Goal: Contribute content: Contribute content

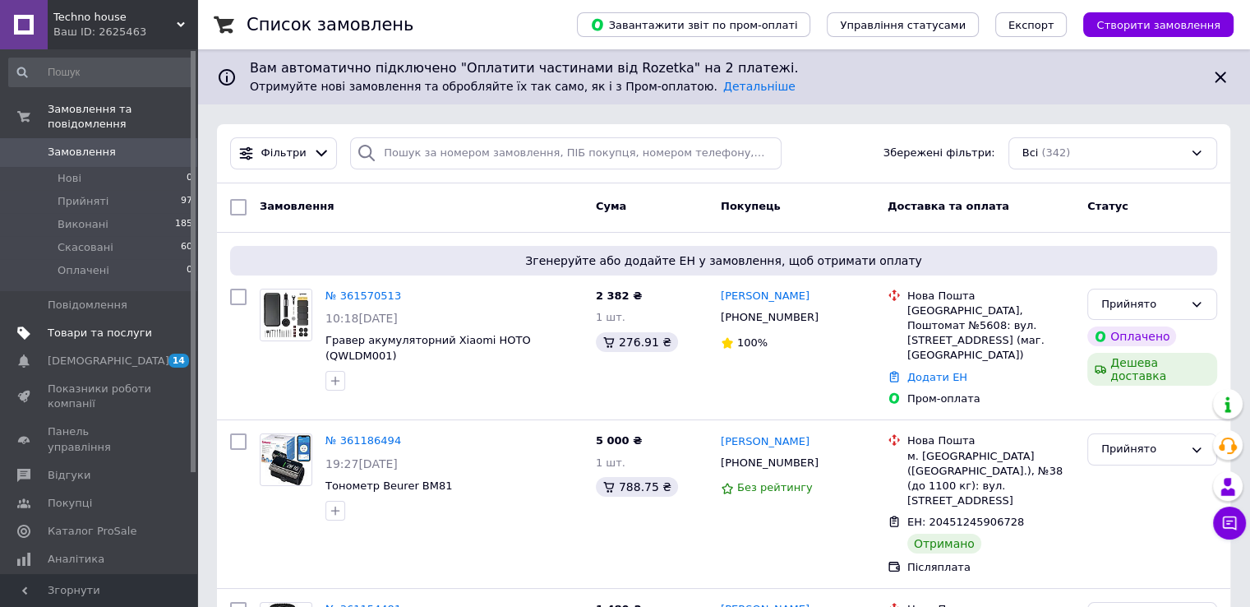
click at [110, 326] on span "Товари та послуги" at bounding box center [100, 333] width 104 height 15
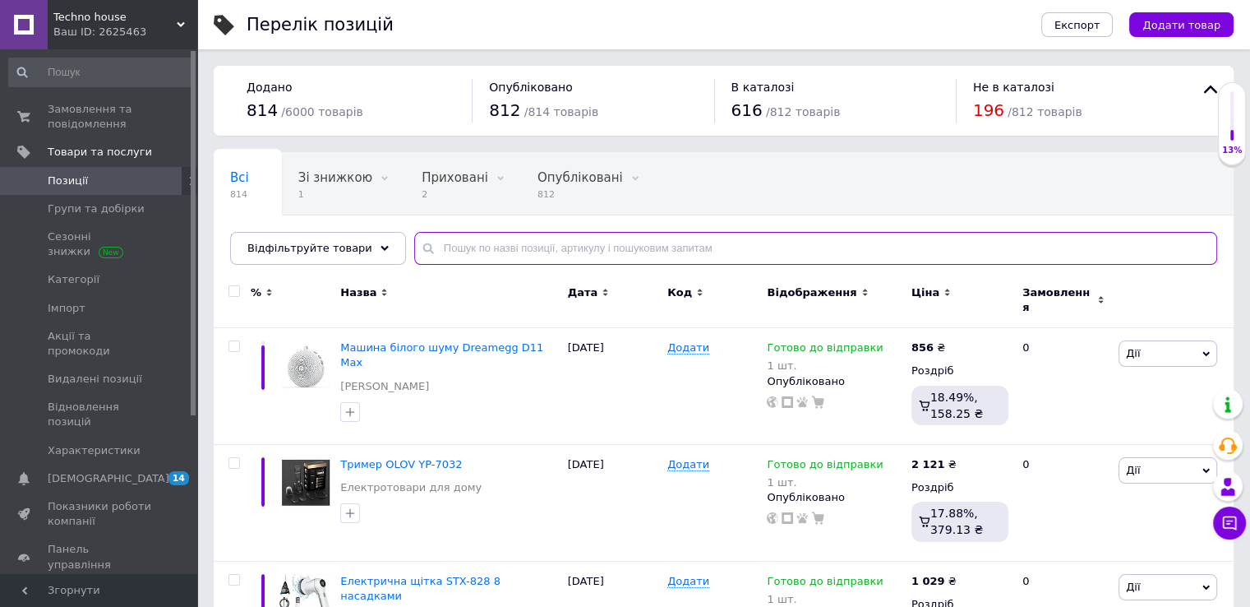
click at [497, 243] on input "text" at bounding box center [815, 248] width 803 height 33
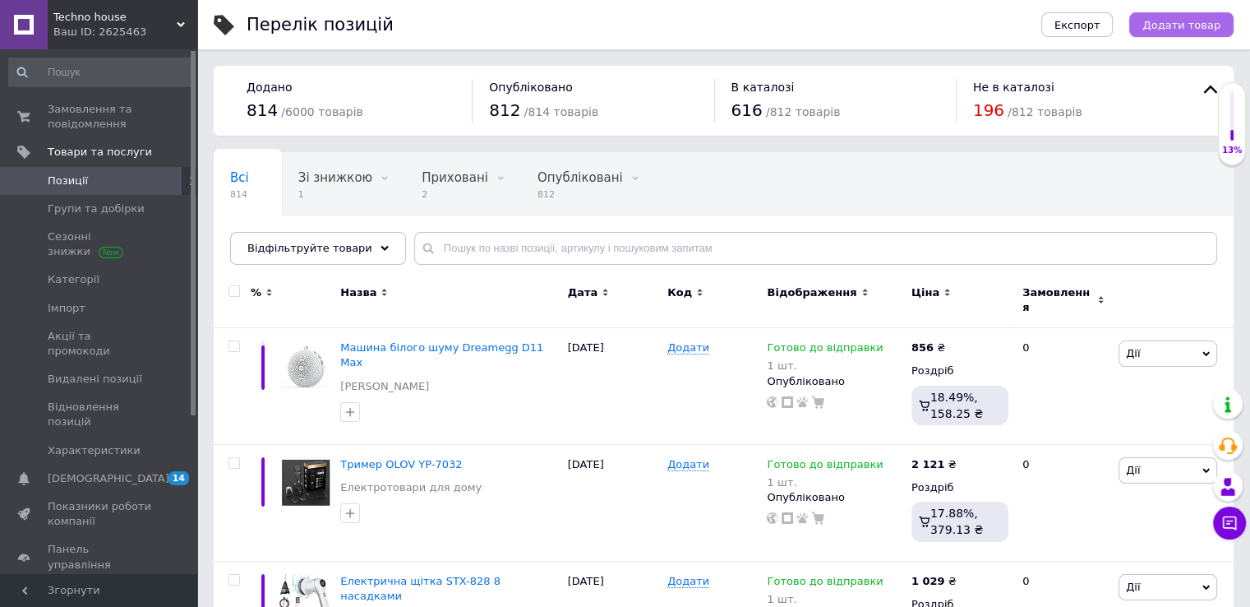
click at [1194, 30] on span "Додати товар" at bounding box center [1182, 25] width 78 height 12
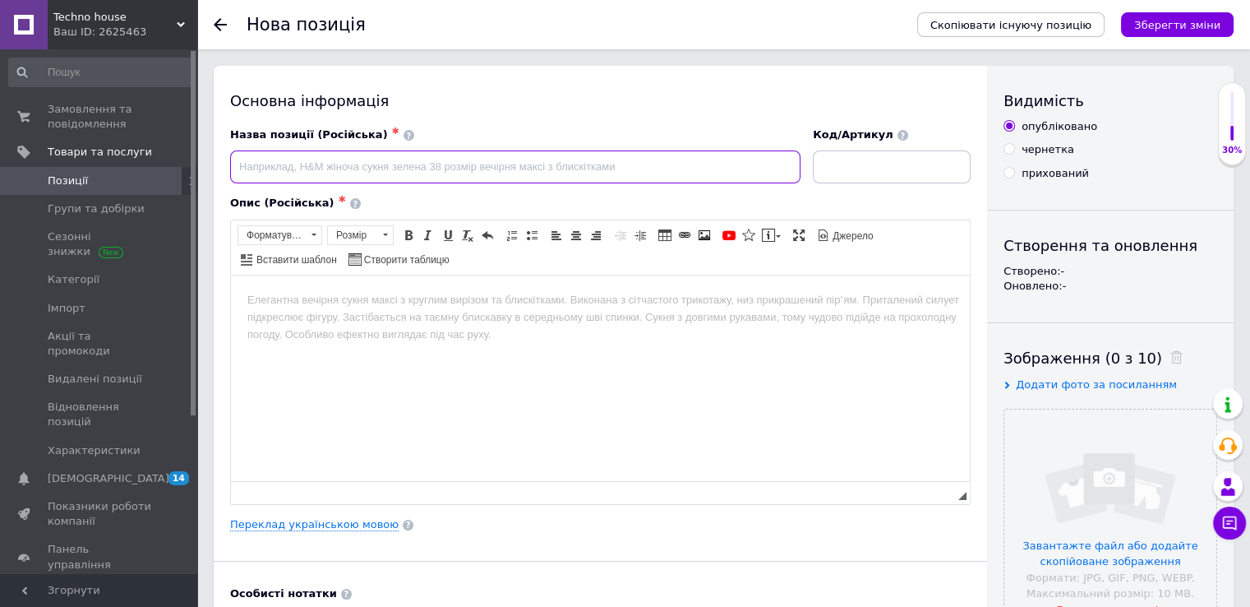
click at [503, 161] on input at bounding box center [515, 166] width 571 height 33
paste input "CHRISTOW 3 мерехтливі безполум'яні світлодіодні свічки, справжній віск, лампи н…"
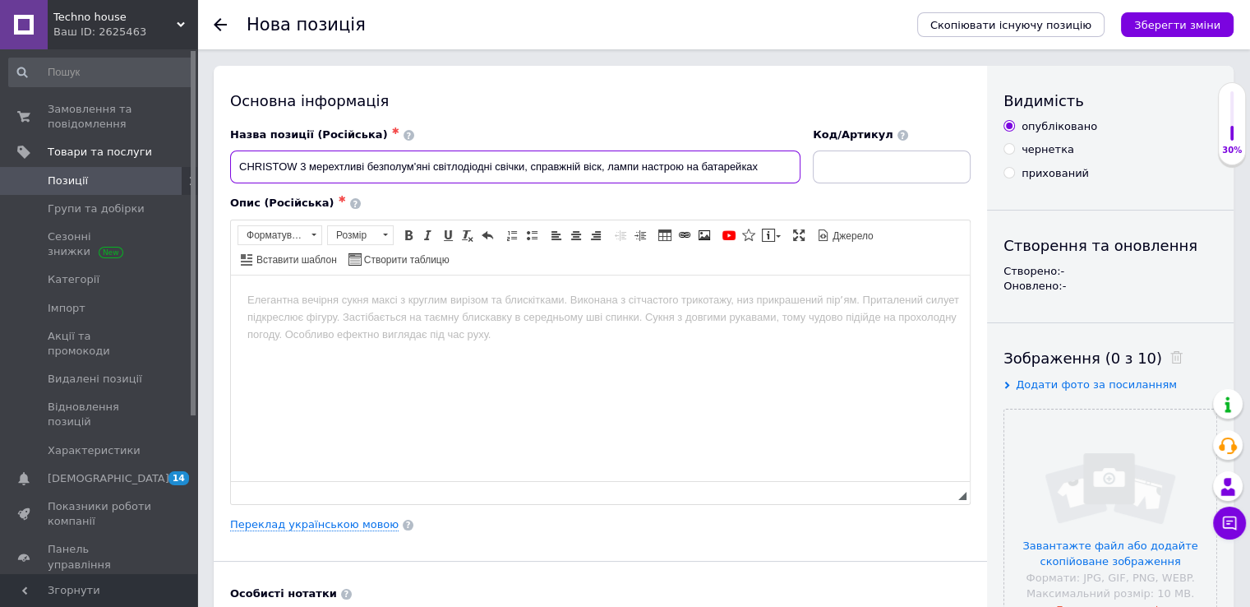
type input "CHRISTOW 3 мерехтливі безполум'яні світлодіодні свічки, справжній віск, лампи н…"
click at [585, 325] on html at bounding box center [600, 300] width 739 height 50
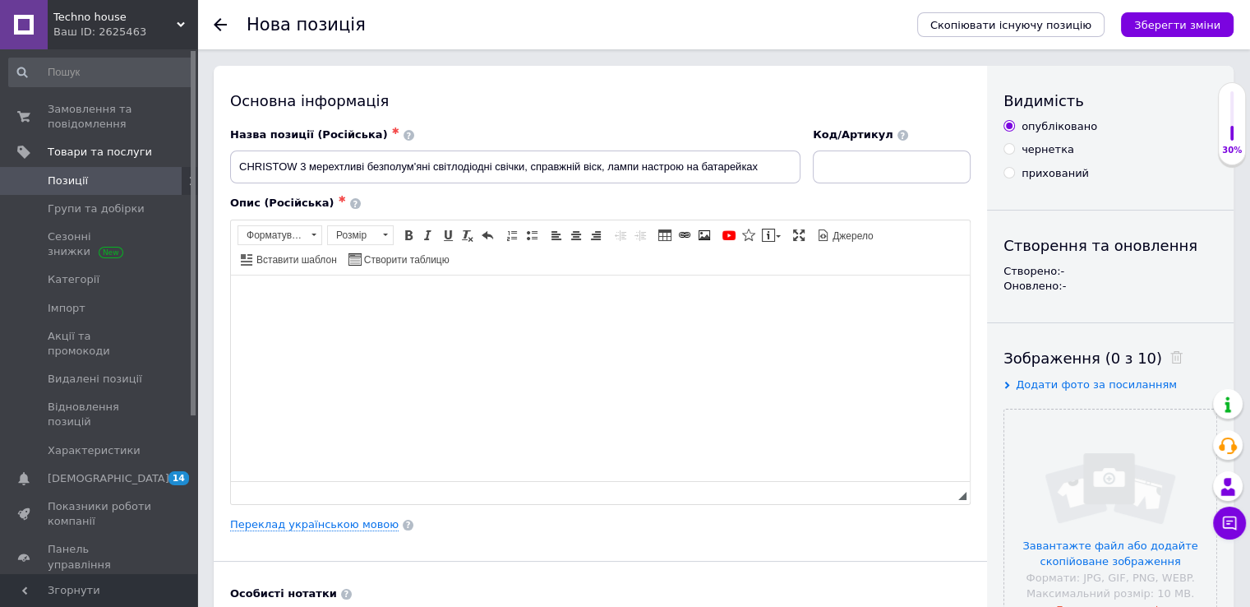
paste body "Редактор, A13AA4B2-E0AD-4CC4-9B73-079AC88EAA1A"
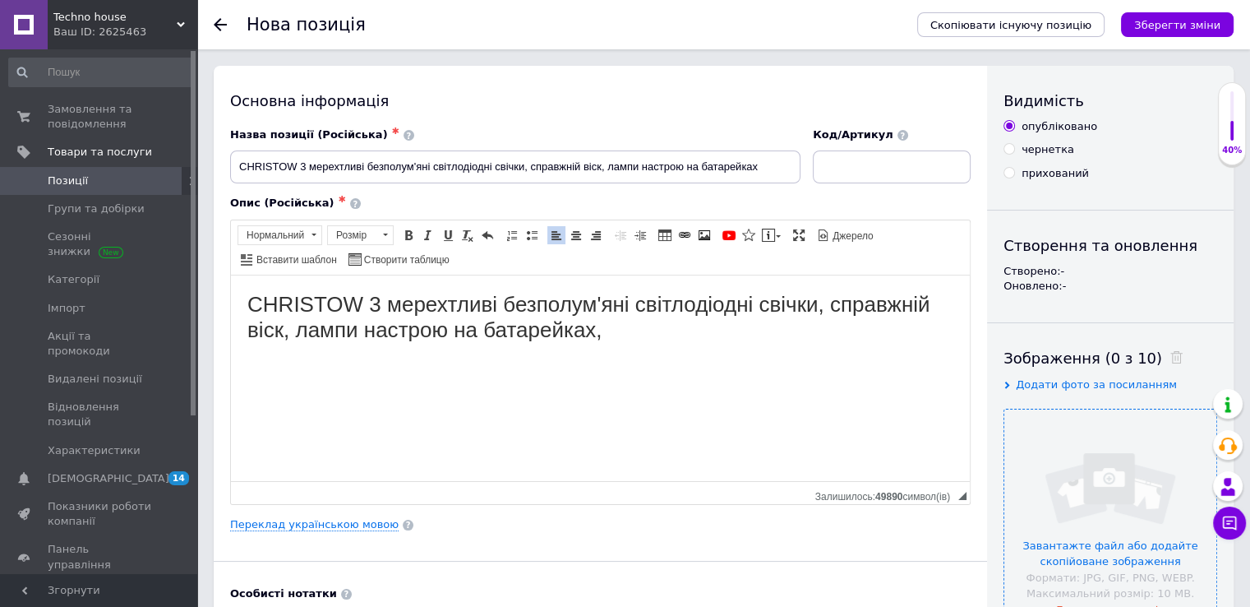
click at [1026, 421] on input "file" at bounding box center [1111, 515] width 212 height 212
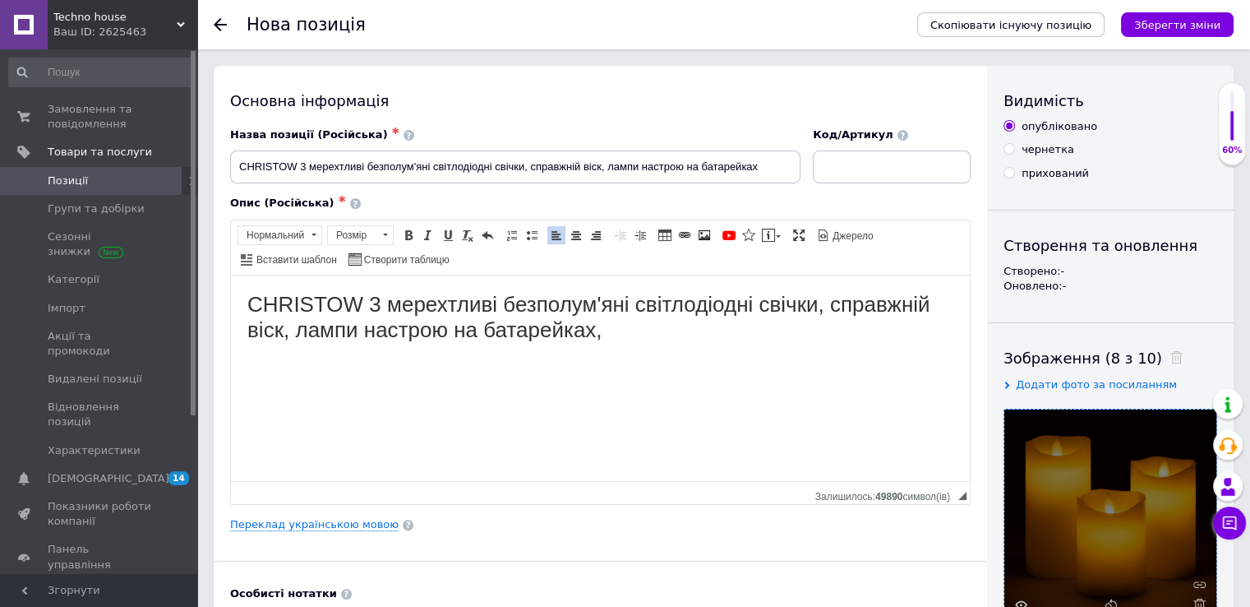
click at [30, 34] on link at bounding box center [24, 24] width 48 height 49
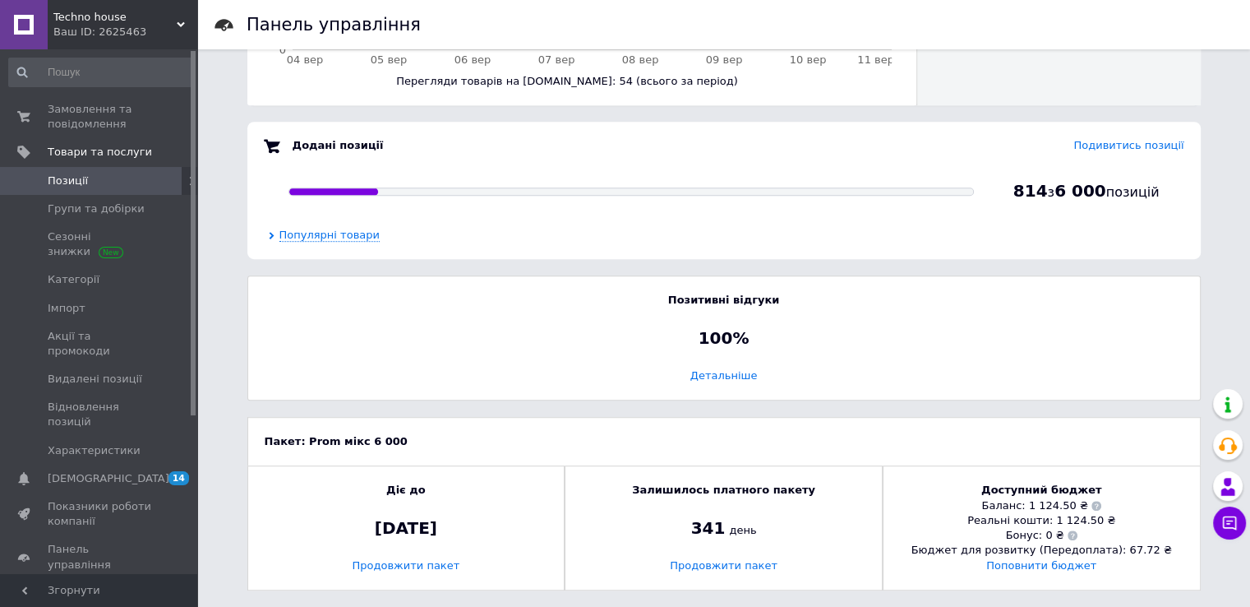
scroll to position [969, 0]
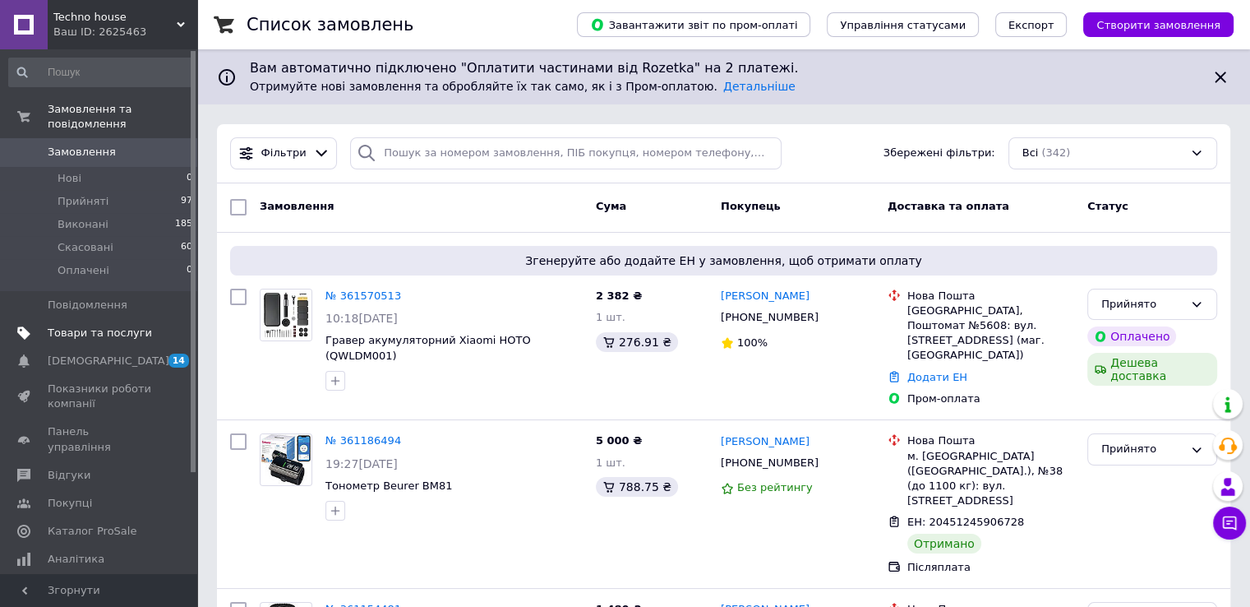
click at [95, 326] on span "Товари та послуги" at bounding box center [100, 333] width 104 height 15
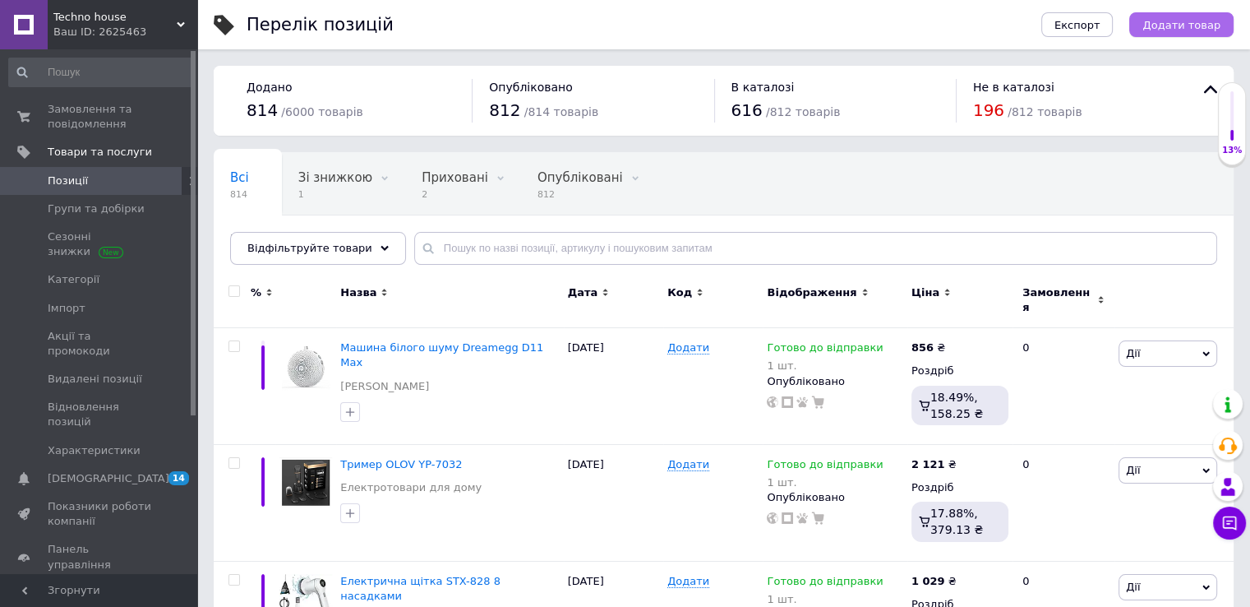
click at [1185, 22] on span "Додати товар" at bounding box center [1182, 25] width 78 height 12
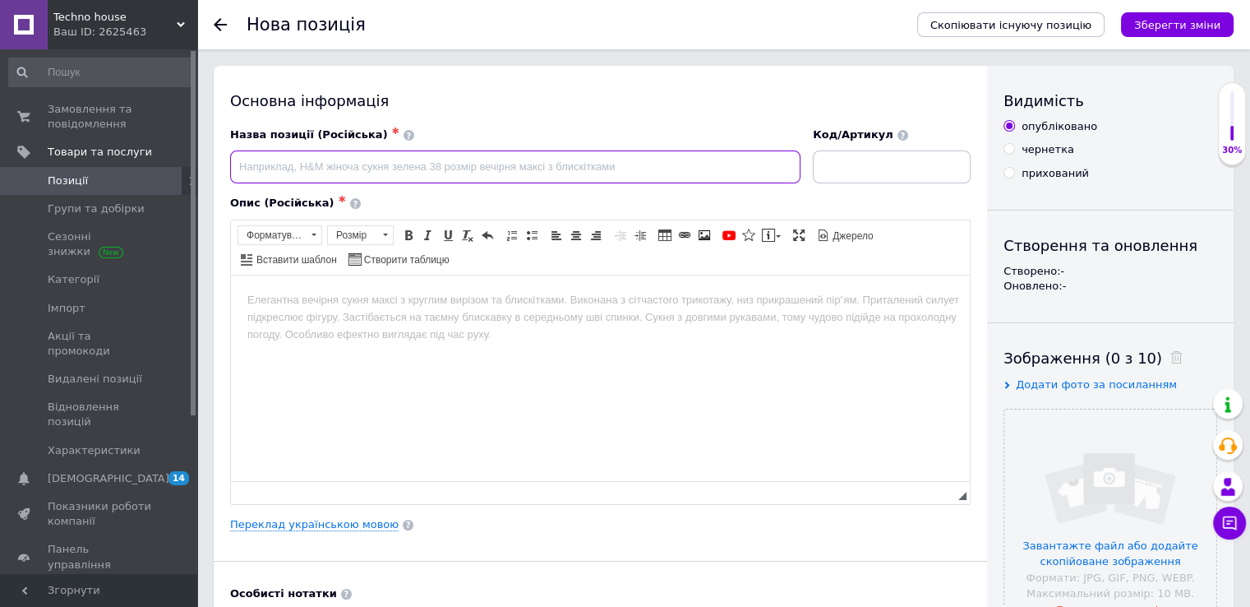
click at [362, 174] on input at bounding box center [515, 166] width 571 height 33
paste input "CHRISTOW 3 мерехтливі безполум'яні світлодіодні свічки, справжній віск, лампи н…"
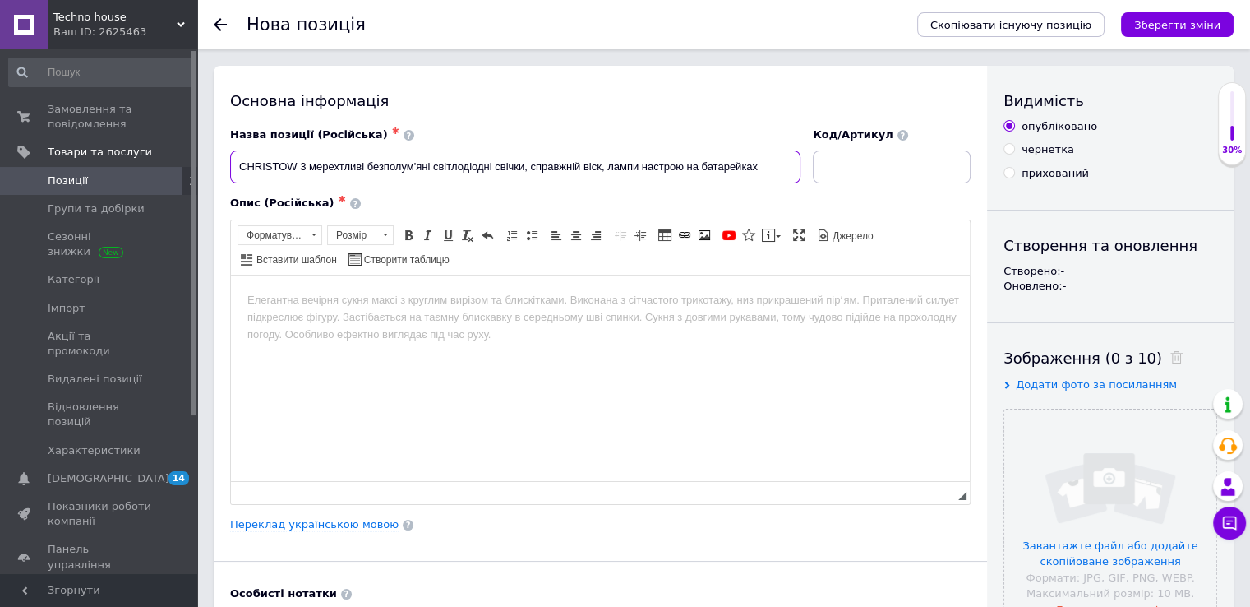
type input "CHRISTOW 3 мерехтливі безполум'яні світлодіодні свічки, справжній віск, лампи н…"
click at [451, 325] on html at bounding box center [600, 300] width 739 height 50
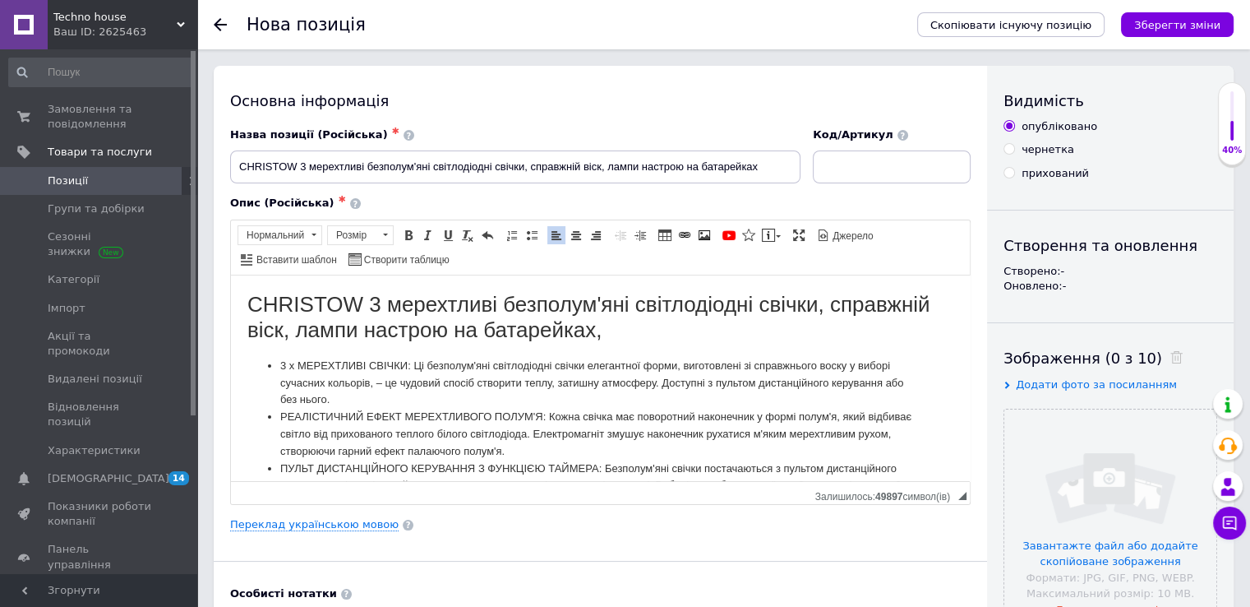
scroll to position [130, 0]
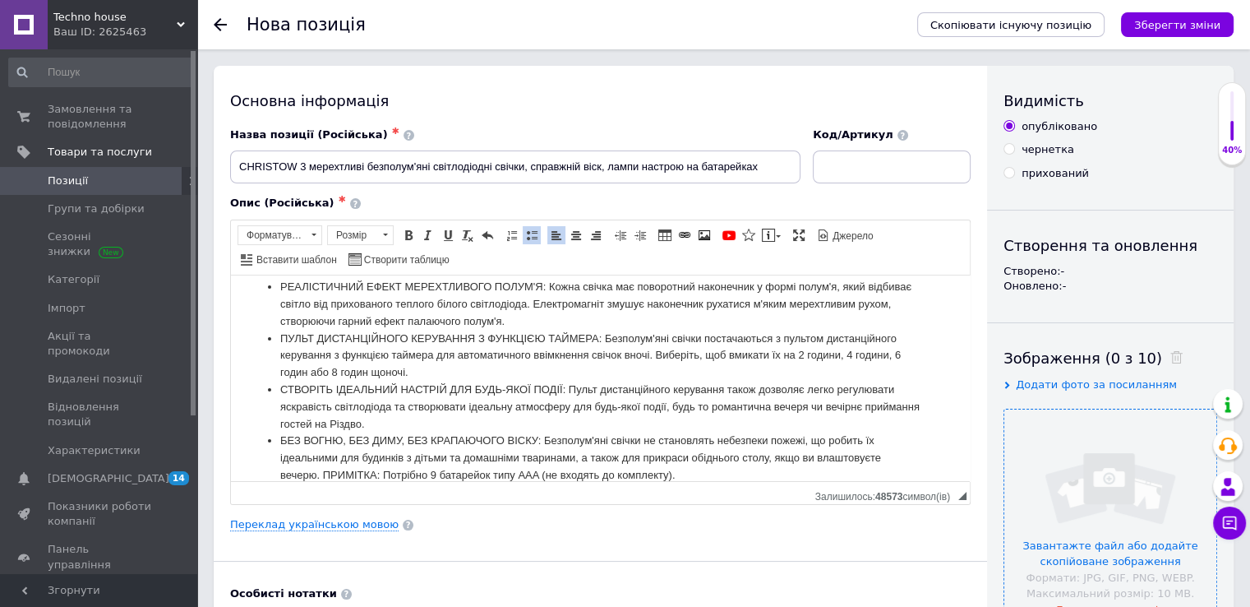
click at [1107, 527] on input "file" at bounding box center [1111, 515] width 212 height 212
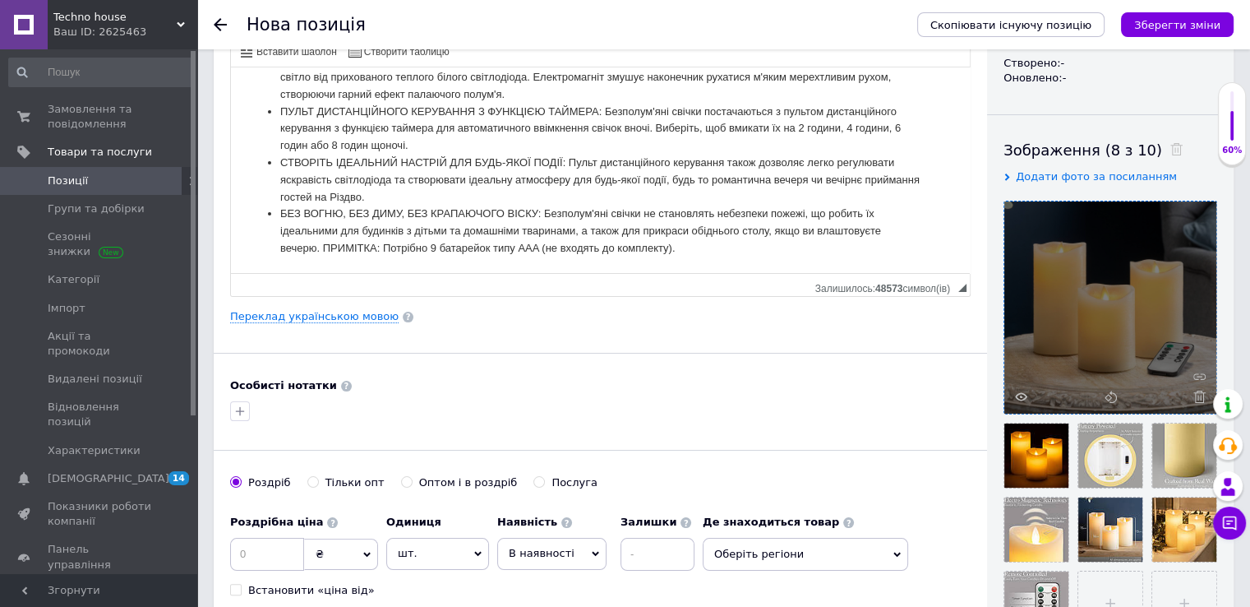
scroll to position [411, 0]
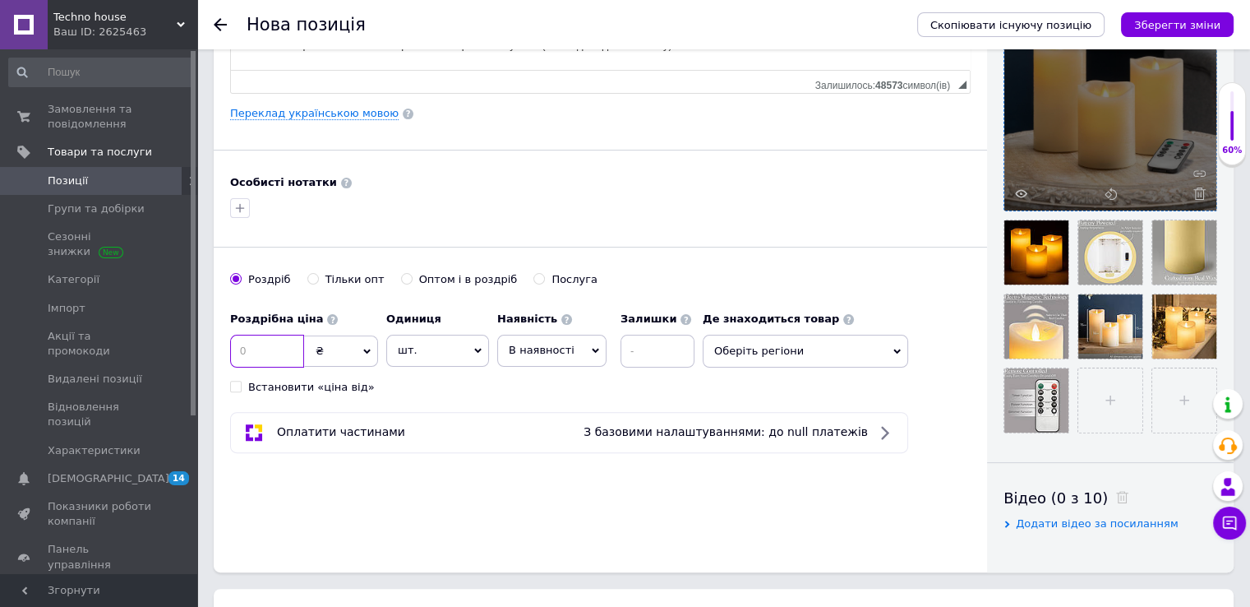
click at [271, 356] on input at bounding box center [267, 351] width 74 height 33
type input "726"
click at [546, 358] on span "В наявності" at bounding box center [551, 350] width 109 height 31
click at [515, 437] on li "Готово до відправки" at bounding box center [552, 453] width 108 height 38
click at [665, 353] on input at bounding box center [702, 351] width 74 height 33
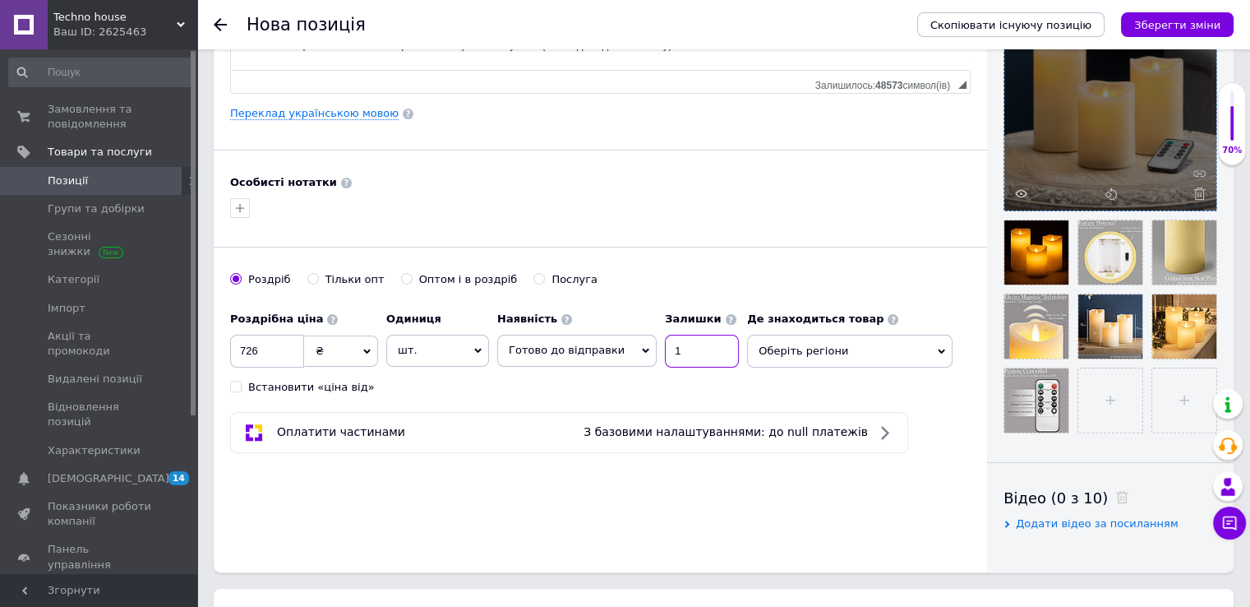
type input "1"
click at [911, 370] on div "Роздрібна ціна 726 ₴ $ EUR CHF GBP ¥ PLN ₸ MDL HUF KGS CNY TRY KRW lei Встанови…" at bounding box center [600, 348] width 741 height 91
click at [917, 359] on span "Оберіть регіони" at bounding box center [850, 351] width 206 height 33
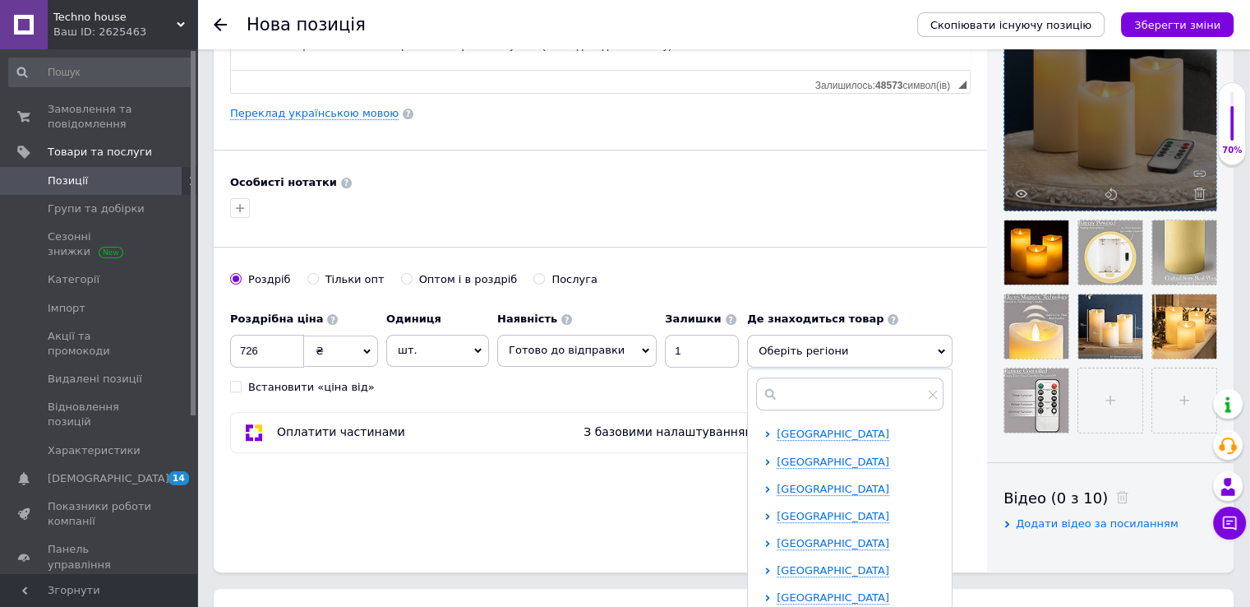
scroll to position [575, 0]
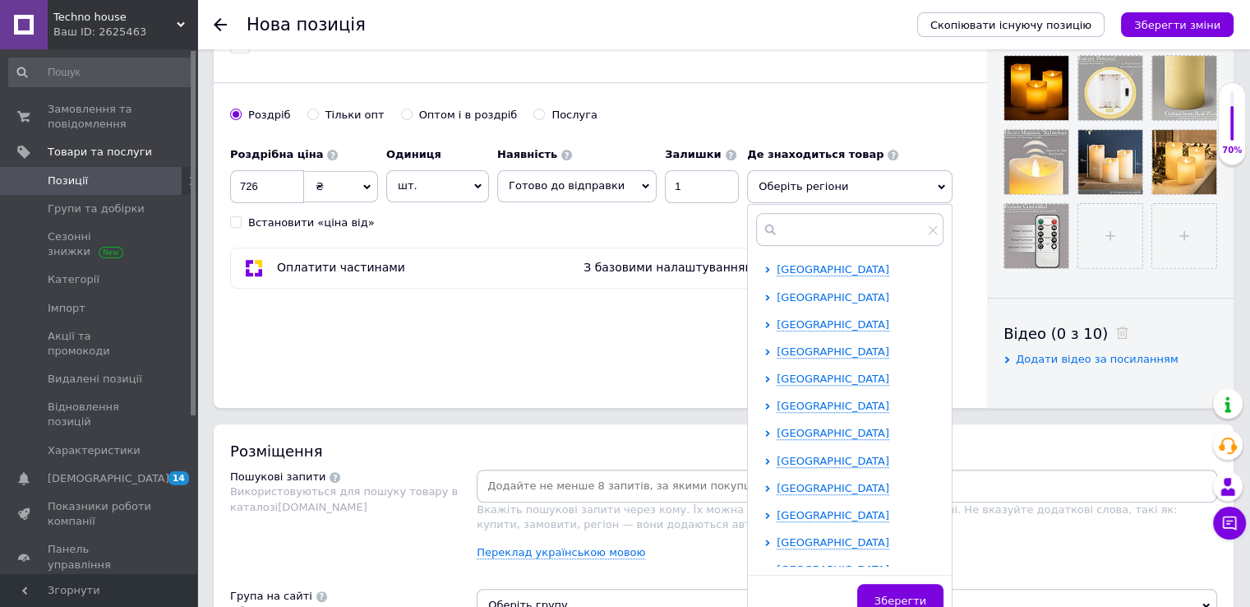
click at [802, 298] on span "Волинська область" at bounding box center [833, 297] width 113 height 12
click at [777, 372] on input "checkbox" at bounding box center [782, 377] width 11 height 11
checkbox input "true"
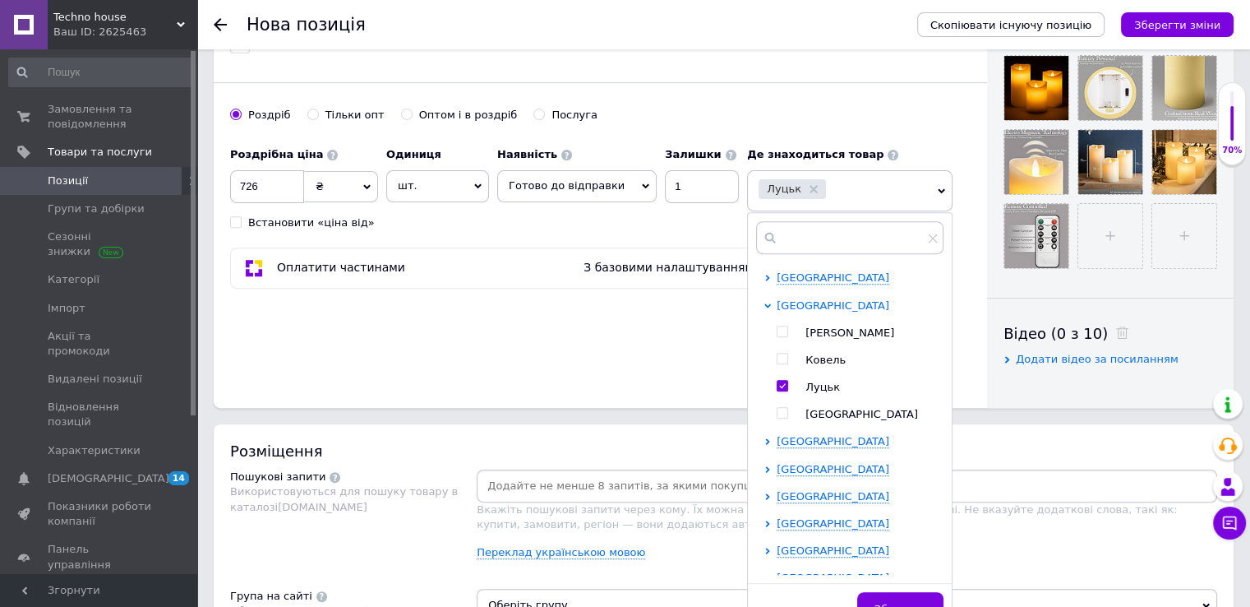
click at [827, 301] on span "Волинська область" at bounding box center [833, 305] width 113 height 12
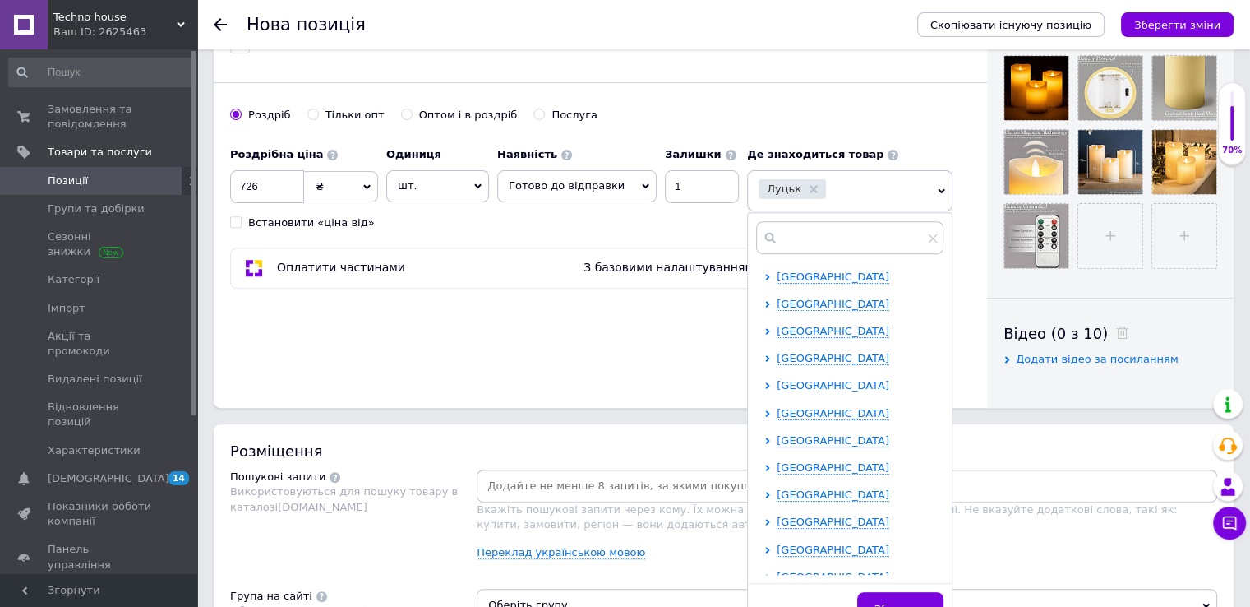
scroll to position [82, 0]
click at [782, 414] on span "Київська область" at bounding box center [833, 414] width 113 height 12
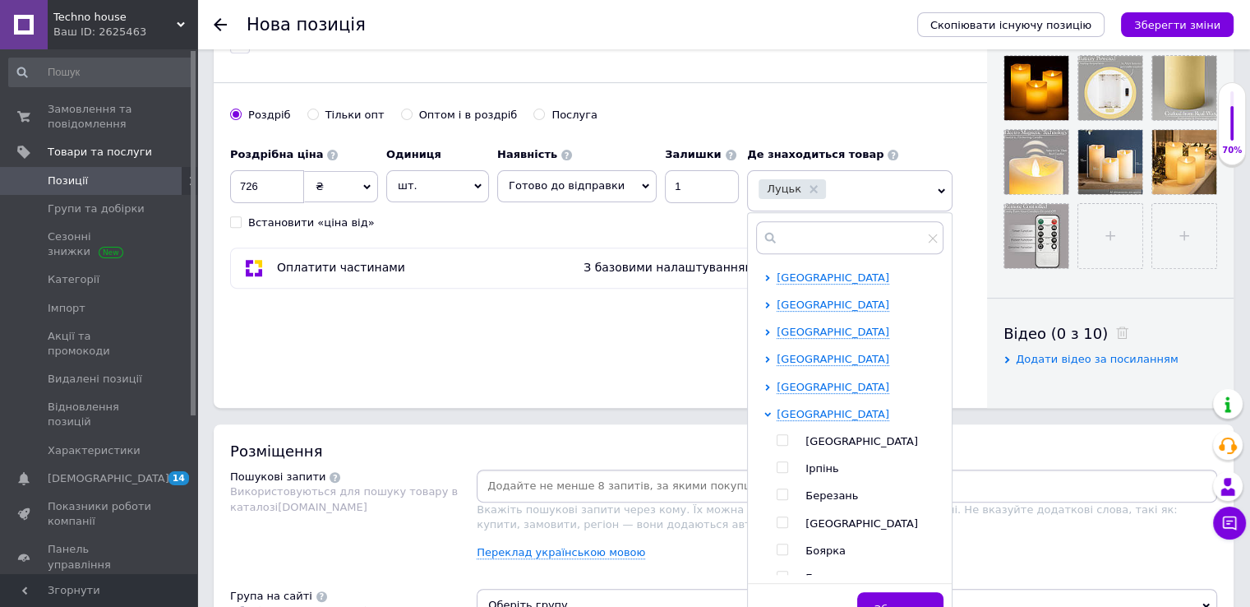
click at [777, 435] on input "checkbox" at bounding box center [782, 440] width 11 height 11
checkbox input "true"
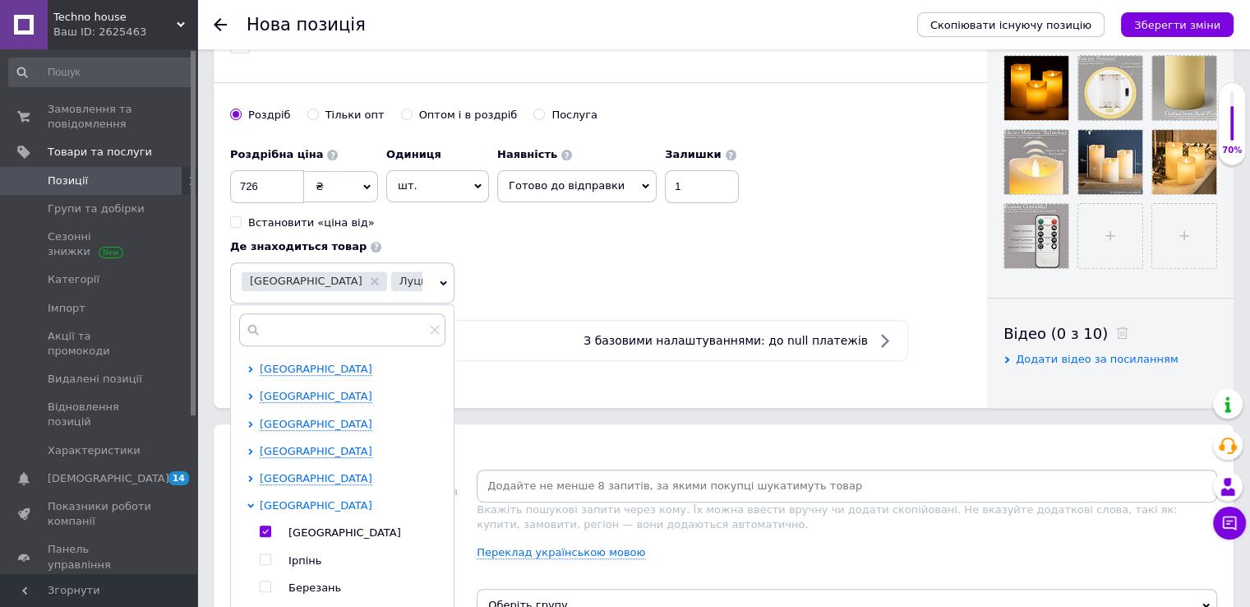
click at [372, 499] on span "Київська область" at bounding box center [316, 505] width 113 height 12
click at [372, 499] on span "Львівська область" at bounding box center [316, 505] width 113 height 12
click at [270, 580] on input "checkbox" at bounding box center [265, 585] width 11 height 11
checkbox input "true"
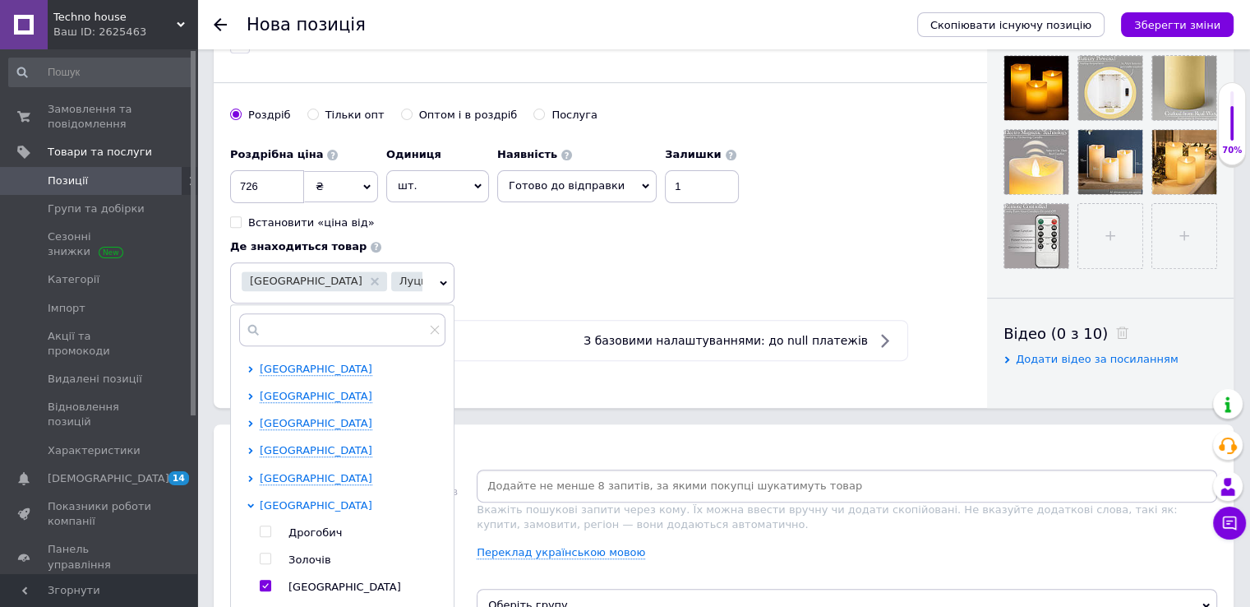
click at [372, 499] on span "Львівська область" at bounding box center [316, 505] width 113 height 12
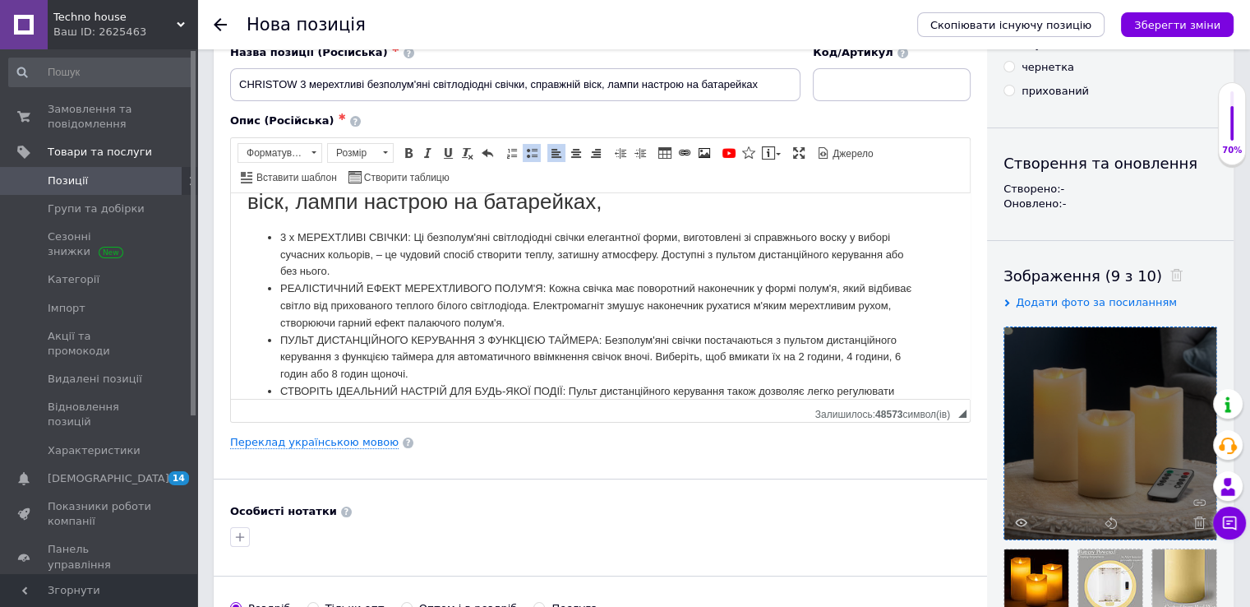
scroll to position [0, 0]
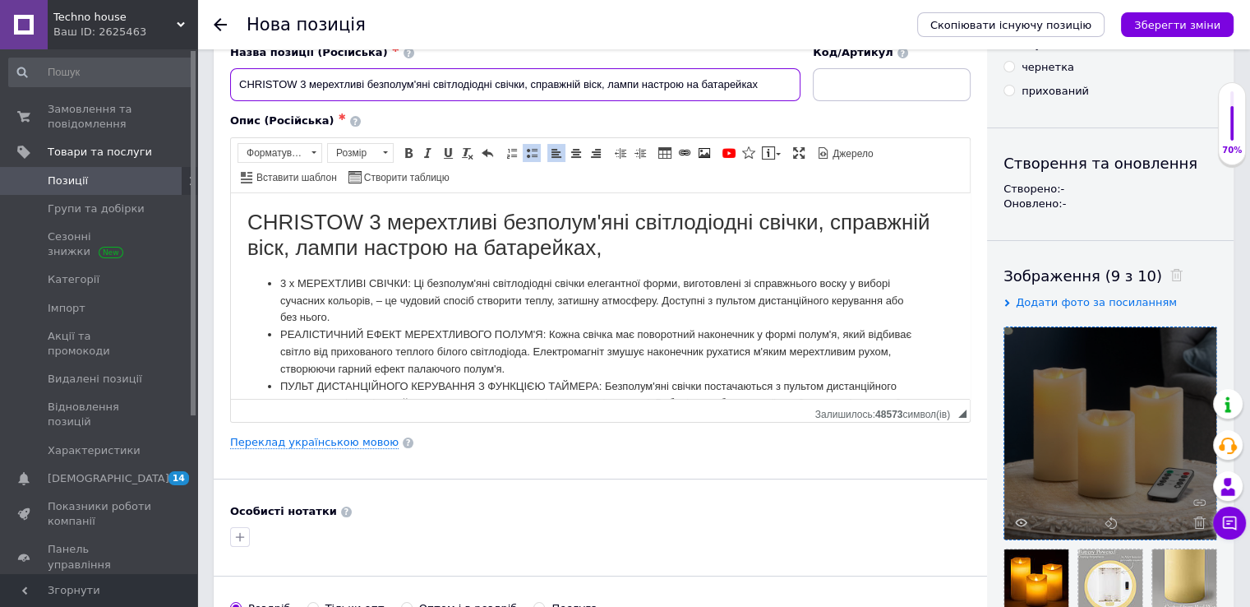
drag, startPoint x: 434, startPoint y: 85, endPoint x: 525, endPoint y: 81, distance: 90.5
click at [525, 81] on input "CHRISTOW 3 мерехтливі безполум'яні світлодіодні свічки, справжній віск, лампи н…" at bounding box center [515, 84] width 571 height 33
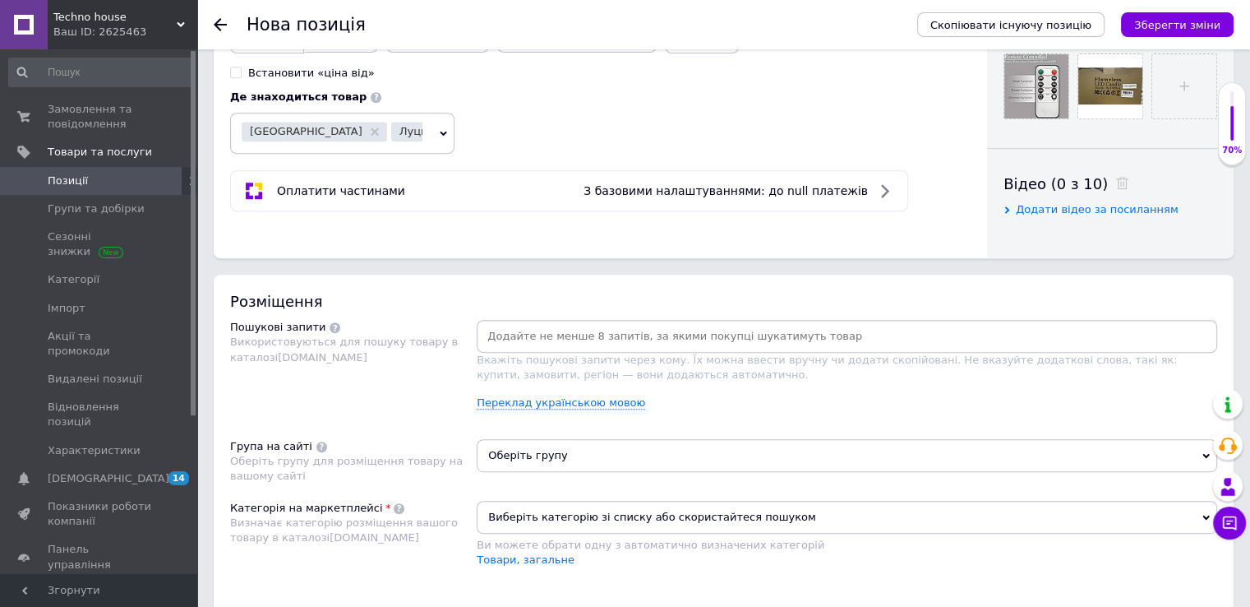
scroll to position [740, 0]
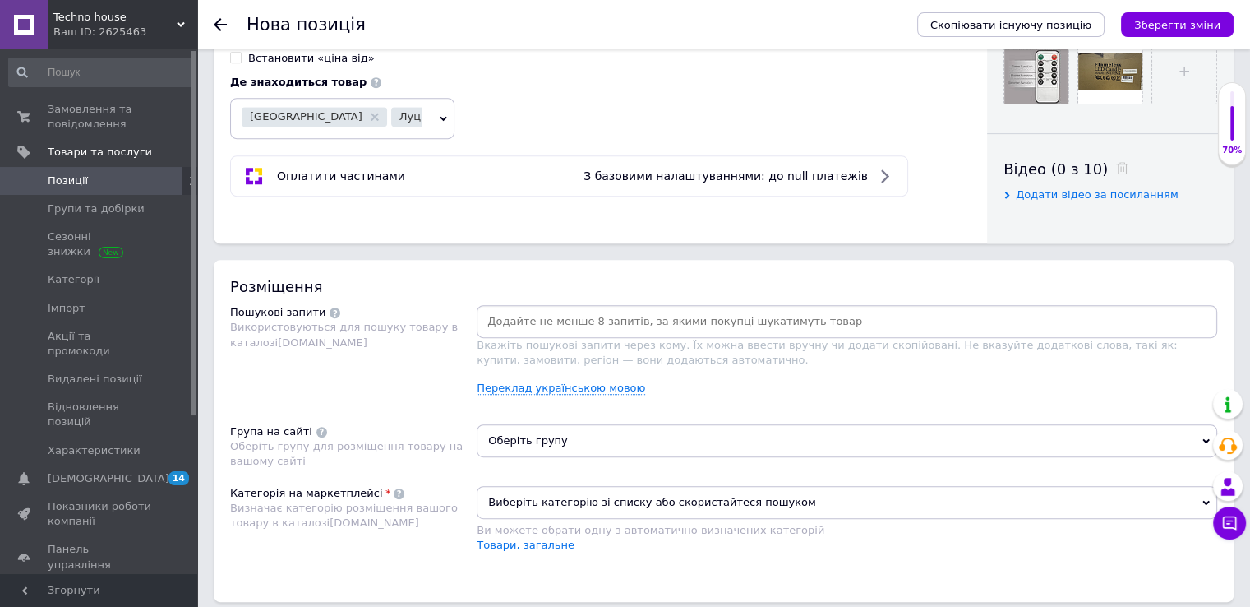
click at [668, 317] on input at bounding box center [847, 321] width 734 height 25
paste input "Світлодіодні свічки"
type input "Світлодіодні свічки"
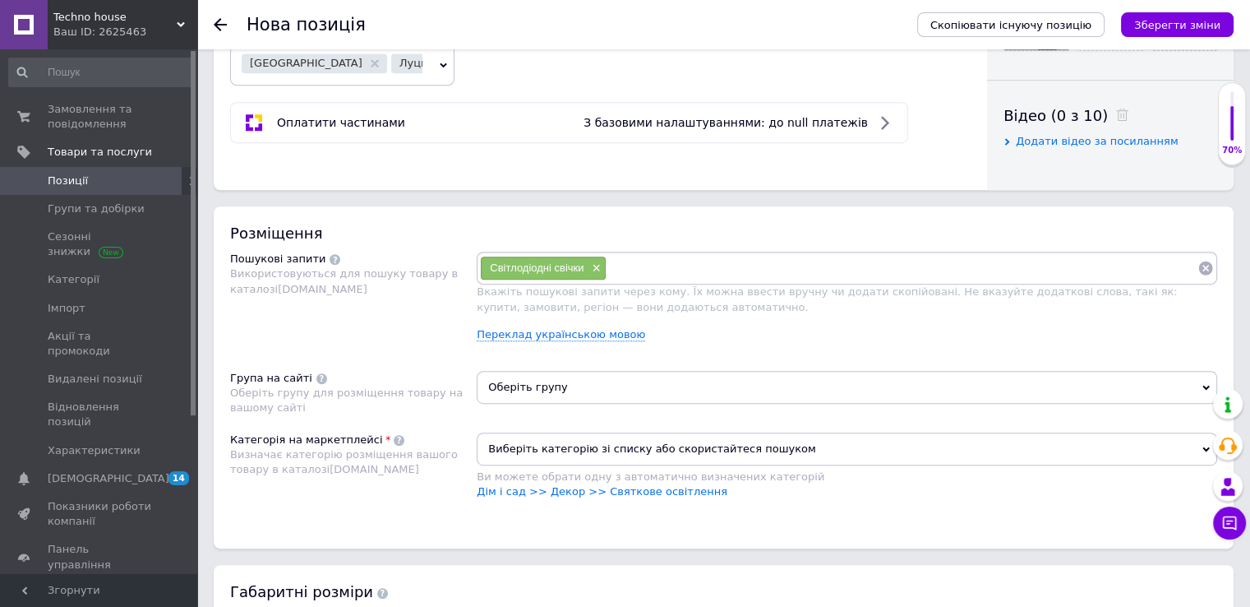
scroll to position [822, 0]
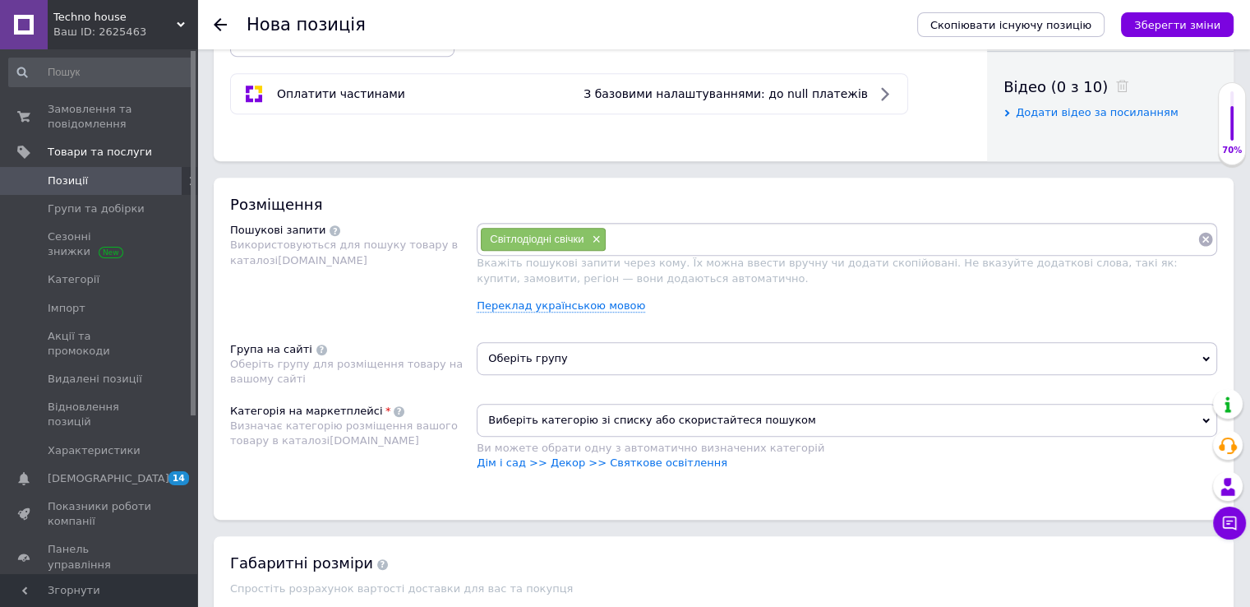
paste input "Led свічки"
type input "Led свічки"
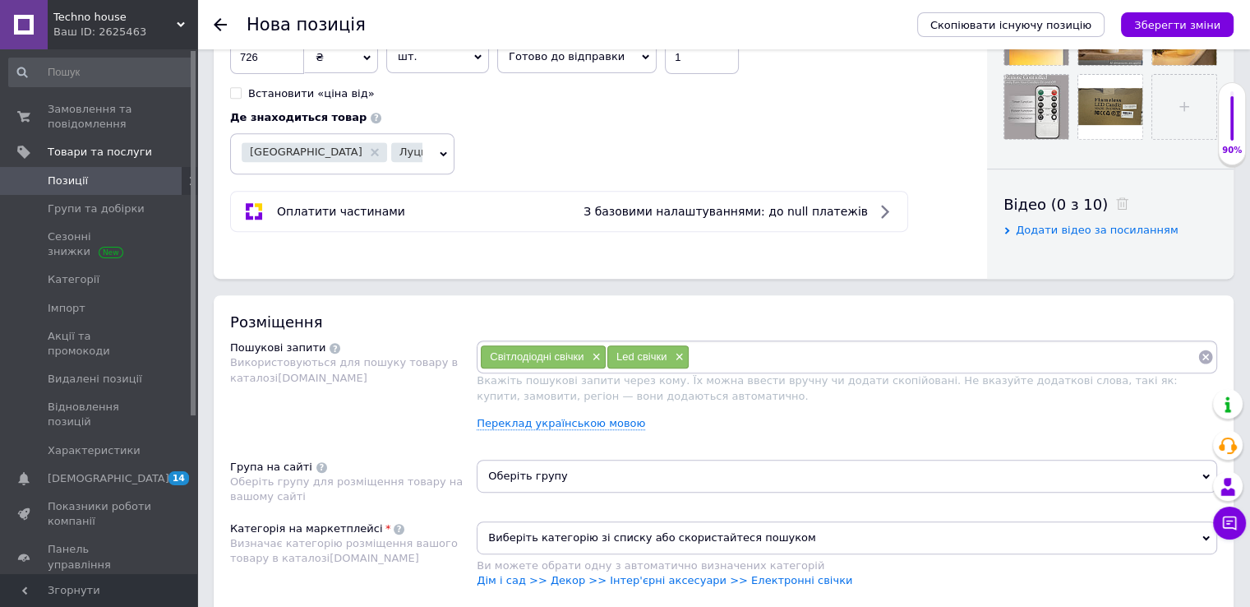
scroll to position [740, 0]
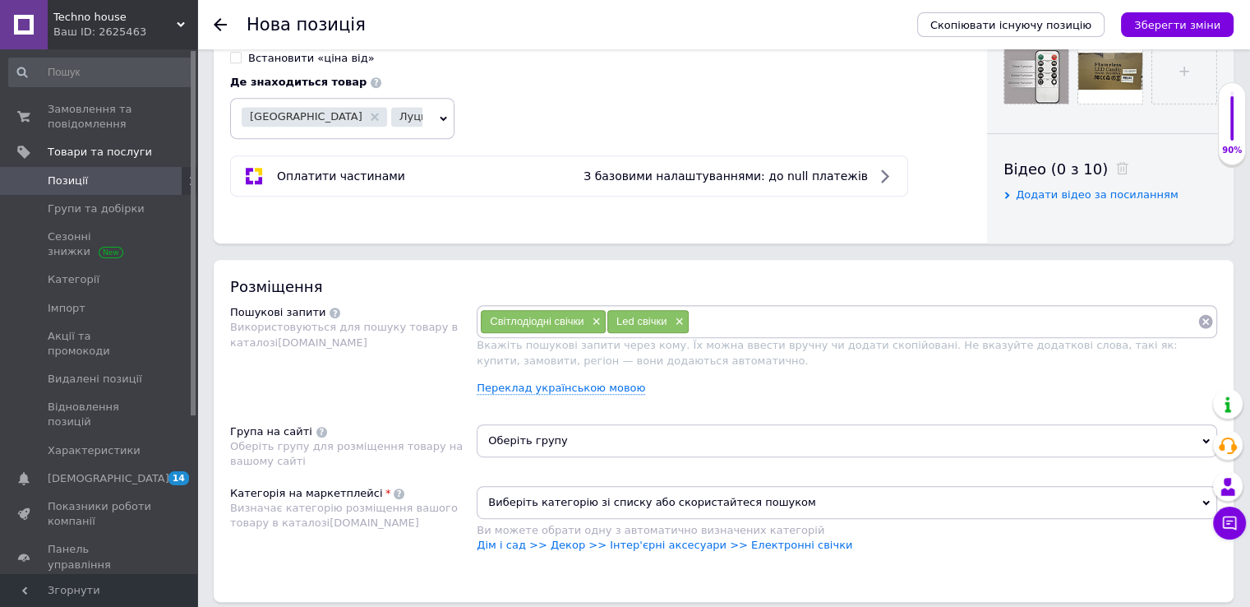
paste input "Світлодіодна свічка"
type input "Світлодіодна свічка"
paste input "Електронні світлодіодні свічки і свічники"
type input "Електронні світлодіодні свічки і свічники"
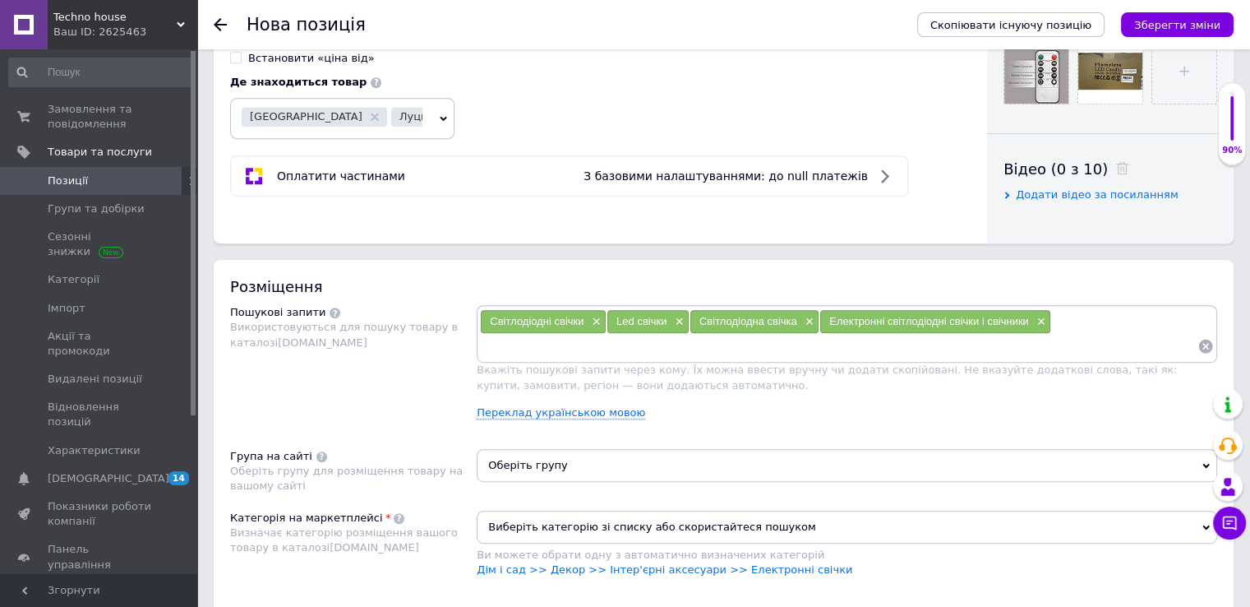
paste input "Свічки діодні"
type input "Свічки діодні"
paste input "Електронні свічки"
type input "Електронні свічки"
paste input "Світлодіодні свічки"
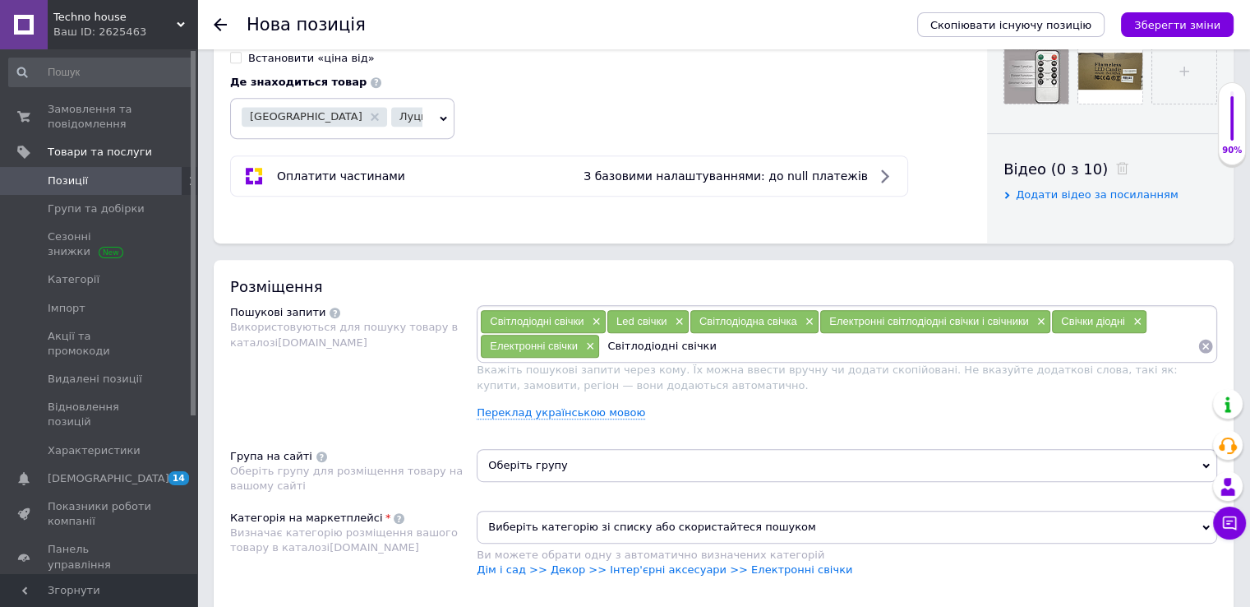
type input "Світлодіодні свічк"
paste input "Свічки декоративні зі світлодіодами в"
type input "Свічки декоративні зі світлодіодами"
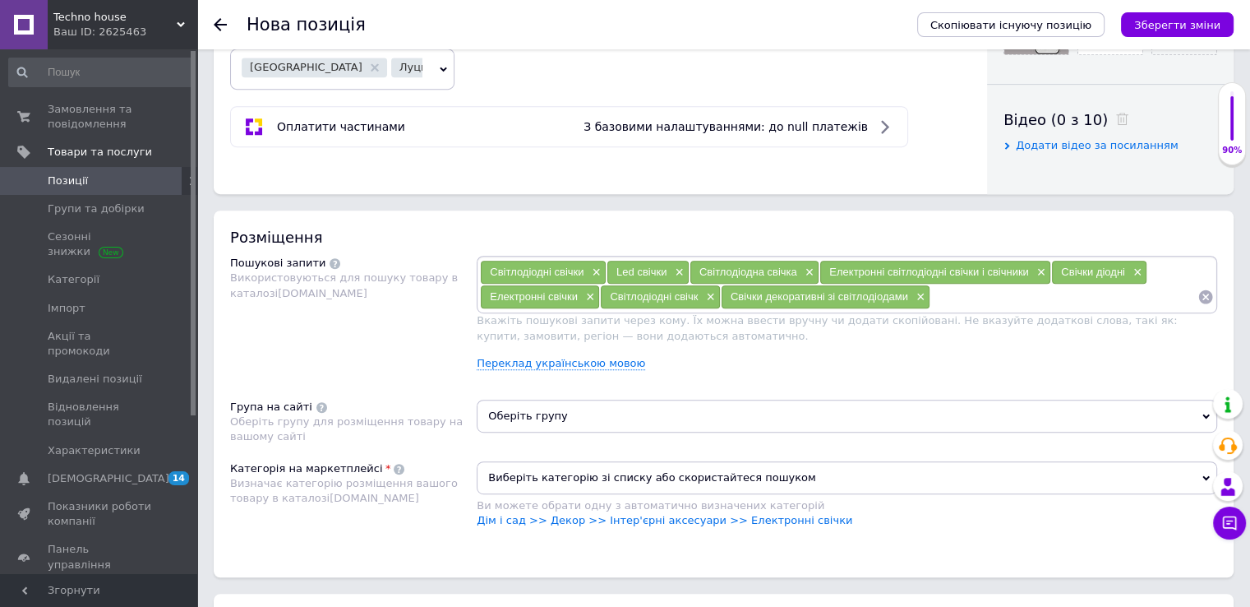
scroll to position [904, 0]
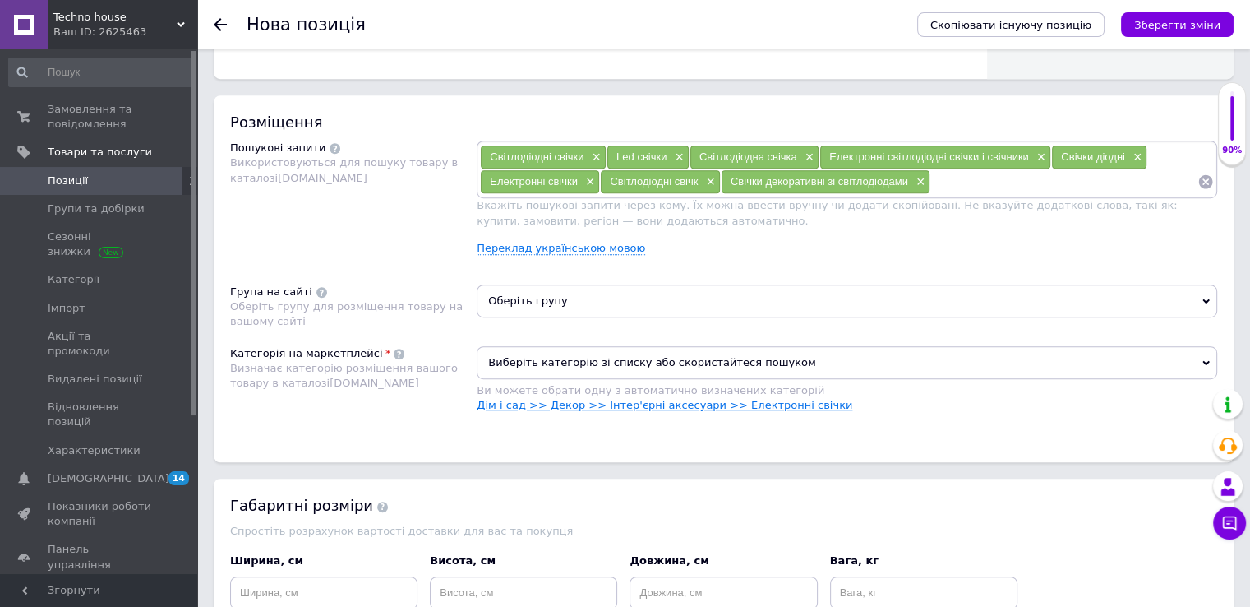
click at [588, 401] on link "Дім і сад >> Декор >> Інтер'єрні аксесуари >> Електронні свічки" at bounding box center [665, 405] width 376 height 12
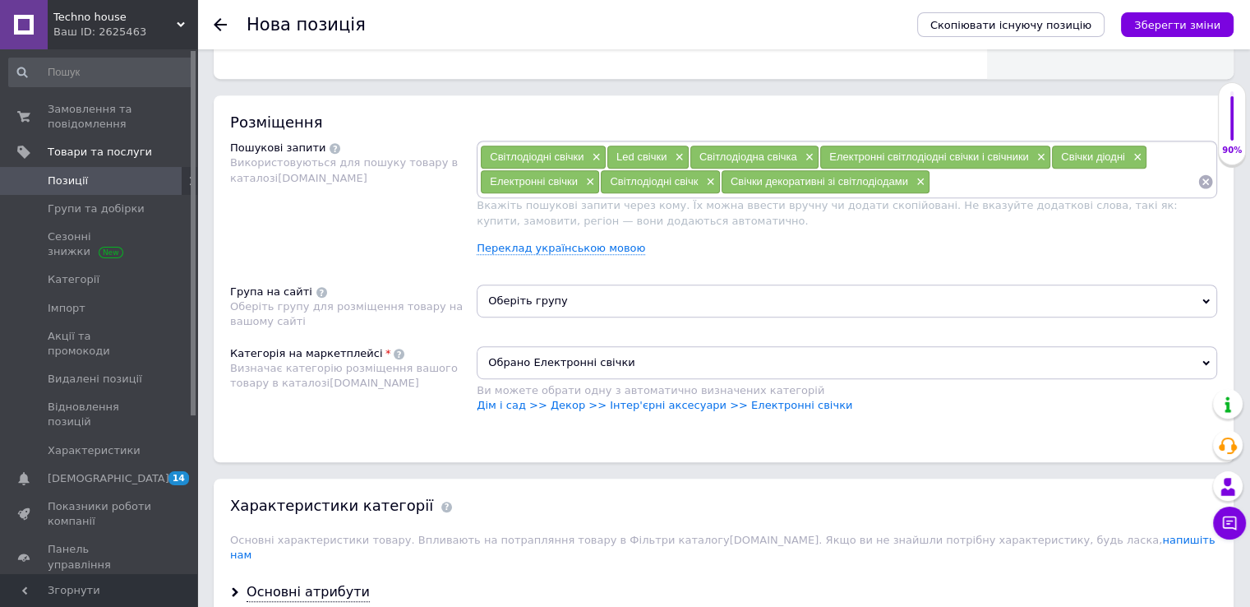
click at [622, 305] on span "Оберіть групу" at bounding box center [847, 300] width 741 height 33
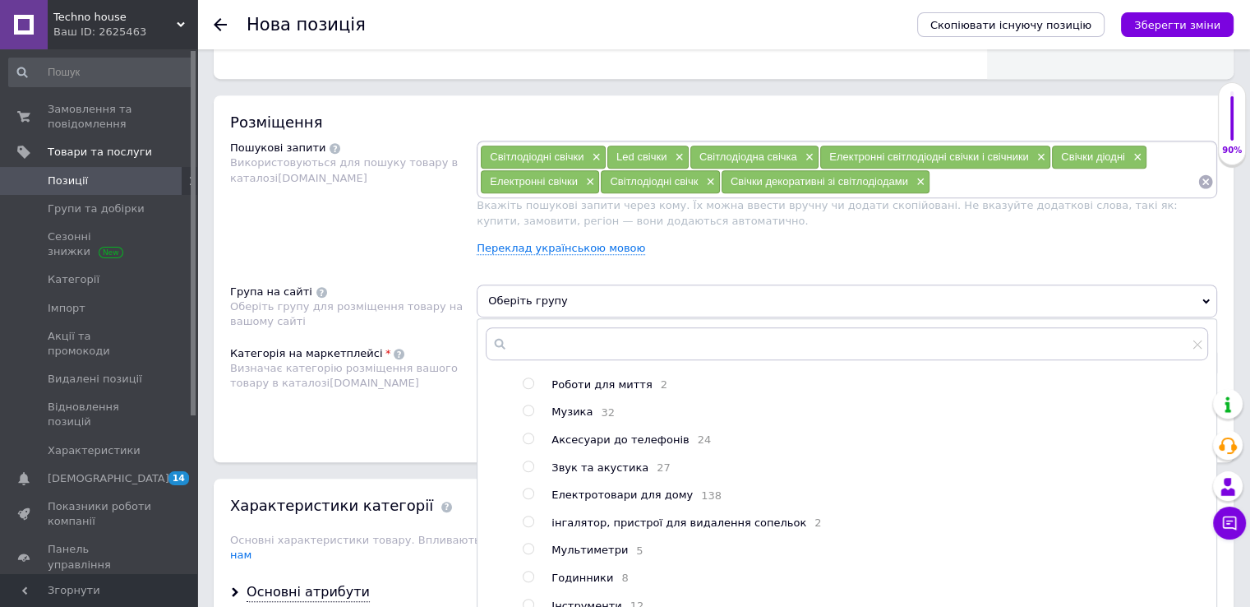
scroll to position [82, 0]
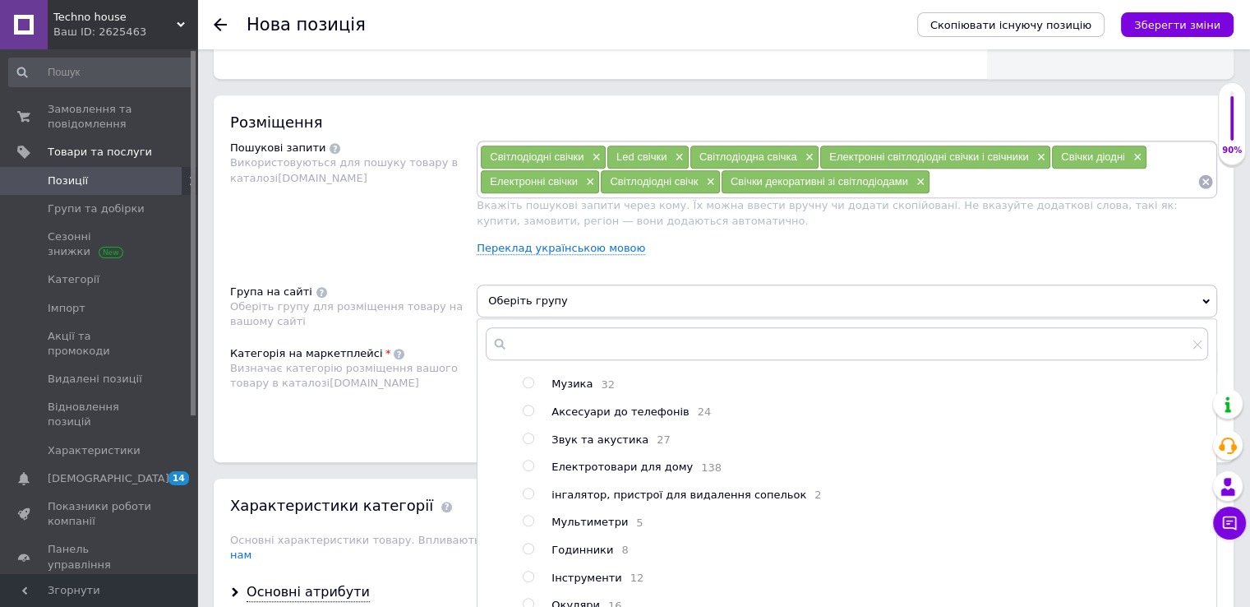
click at [612, 468] on span "Електротовари для дому" at bounding box center [622, 466] width 141 height 12
radio input "true"
click at [327, 418] on div "Категорія на маркетплейсі Визначає категорію розміщення вашого товару в каталоз…" at bounding box center [353, 387] width 247 height 83
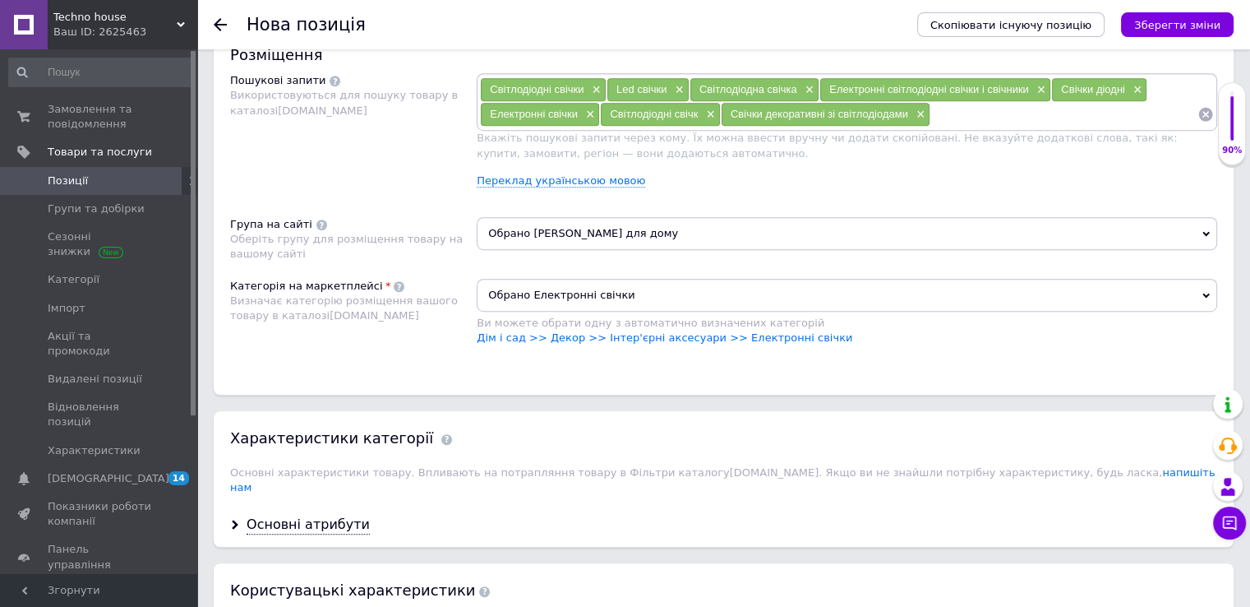
scroll to position [1069, 0]
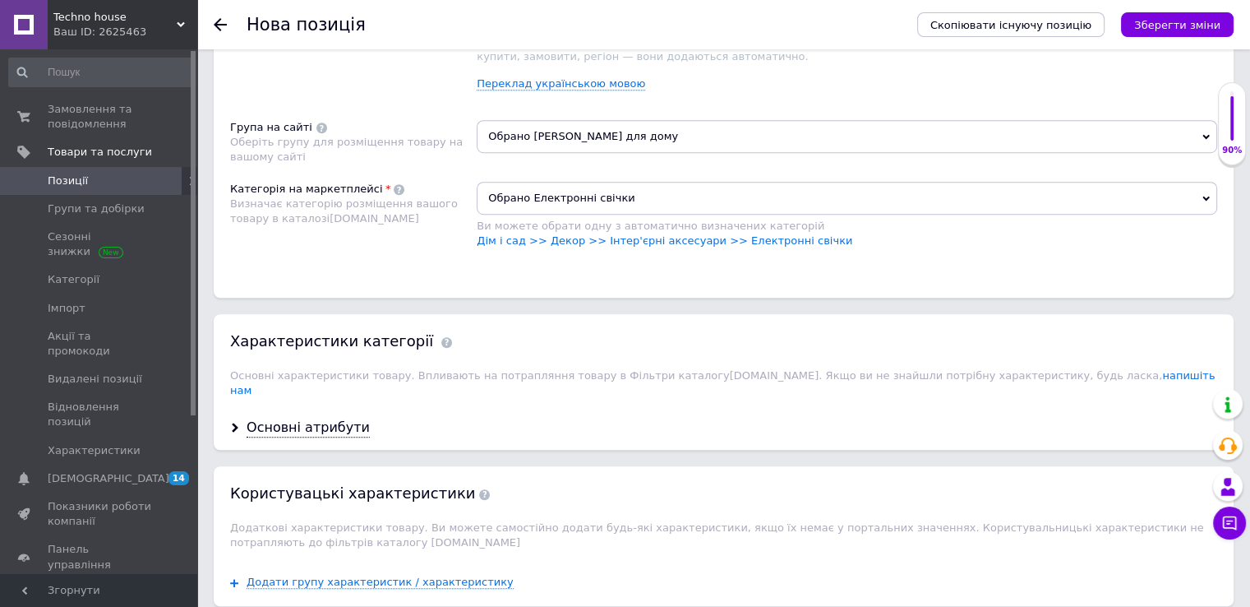
click at [327, 418] on div "Основні атрибути" at bounding box center [308, 427] width 123 height 19
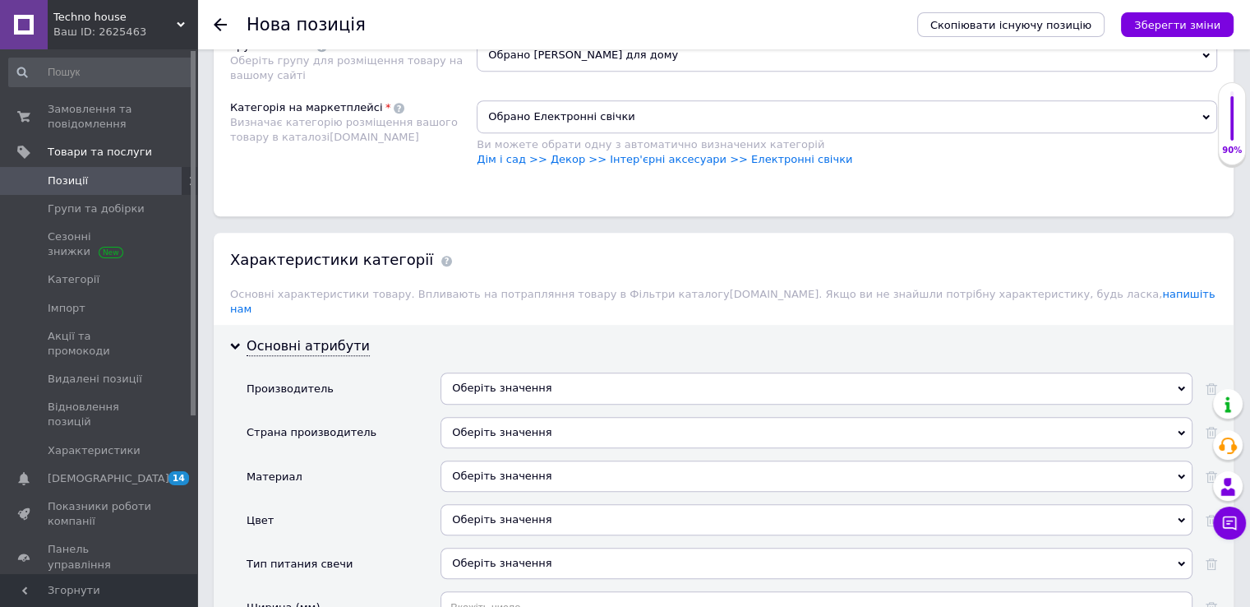
scroll to position [1151, 0]
click at [499, 372] on div "Оберіть значення" at bounding box center [817, 387] width 752 height 31
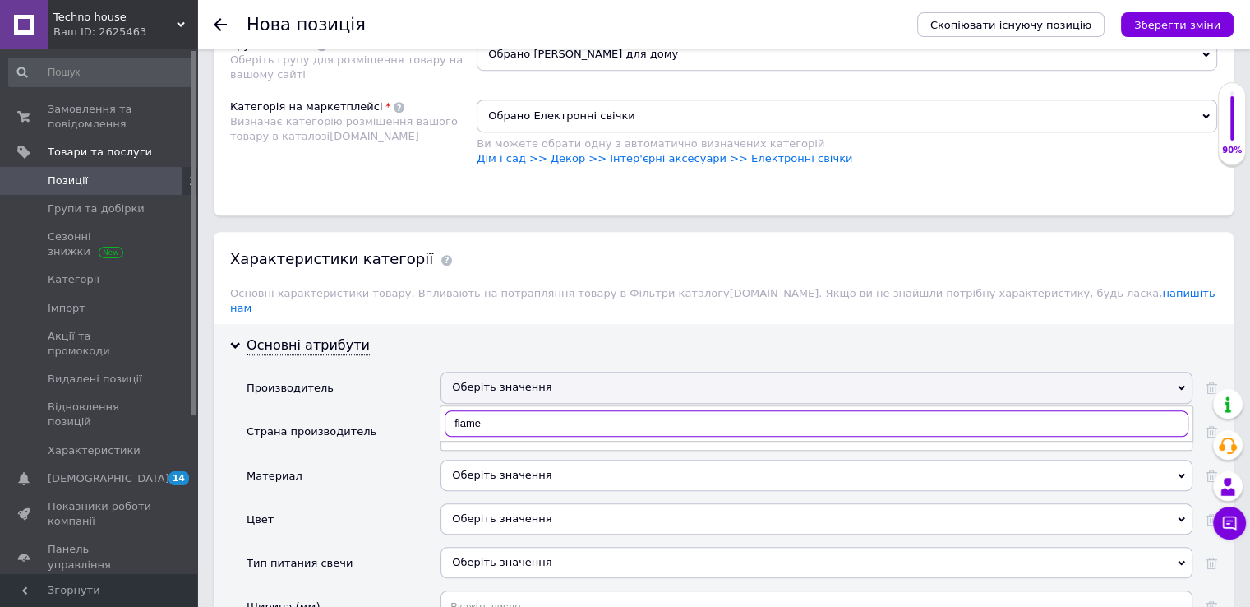
type input "flamel"
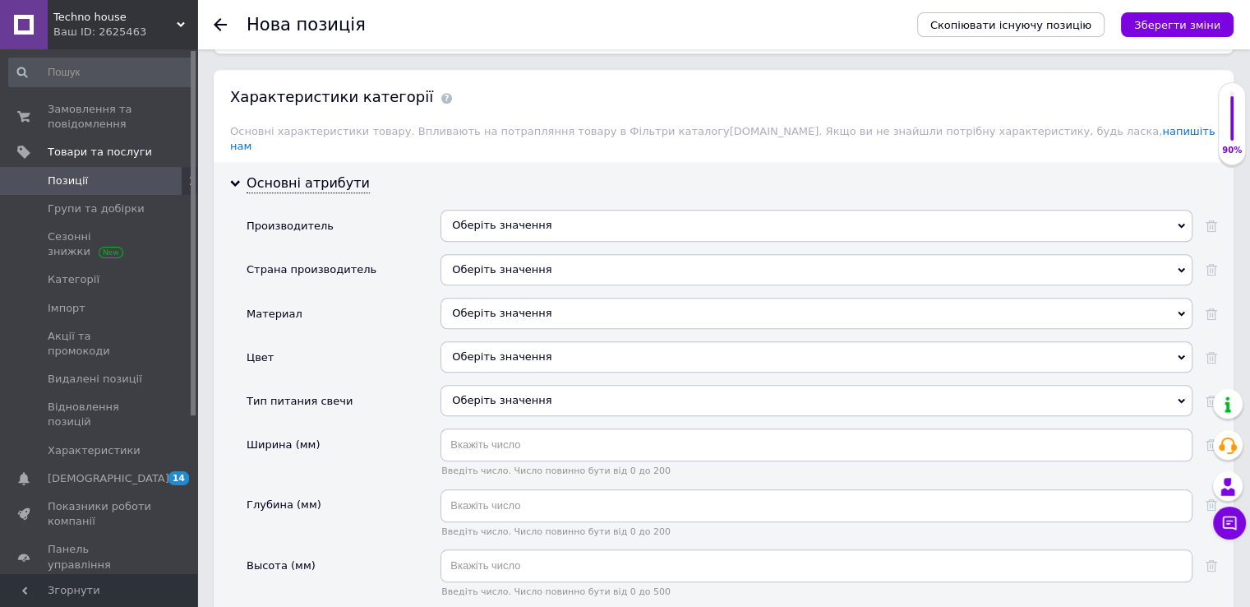
scroll to position [1315, 0]
